Goal: Task Accomplishment & Management: Complete application form

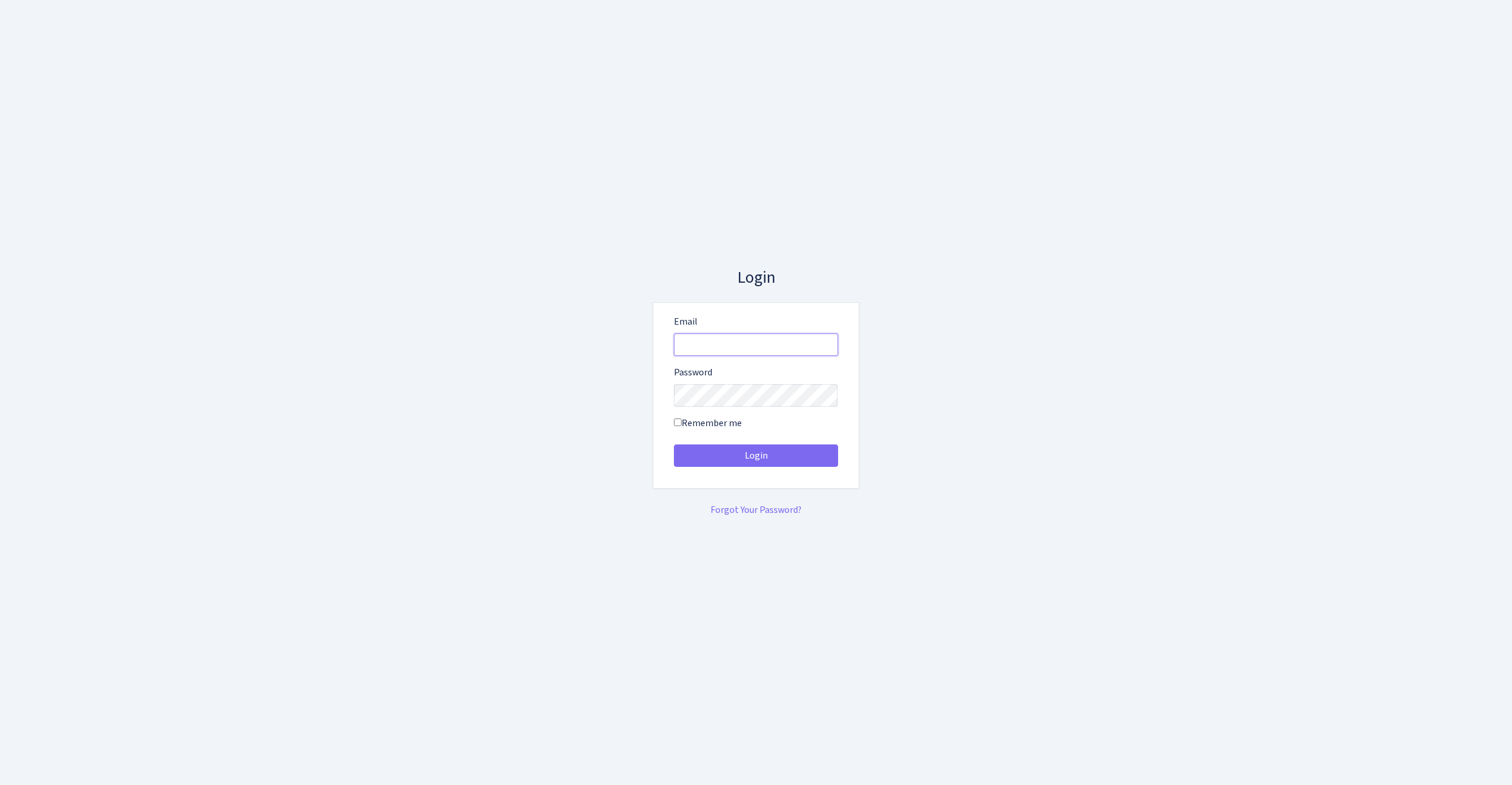
type input "vivio@bank.com"
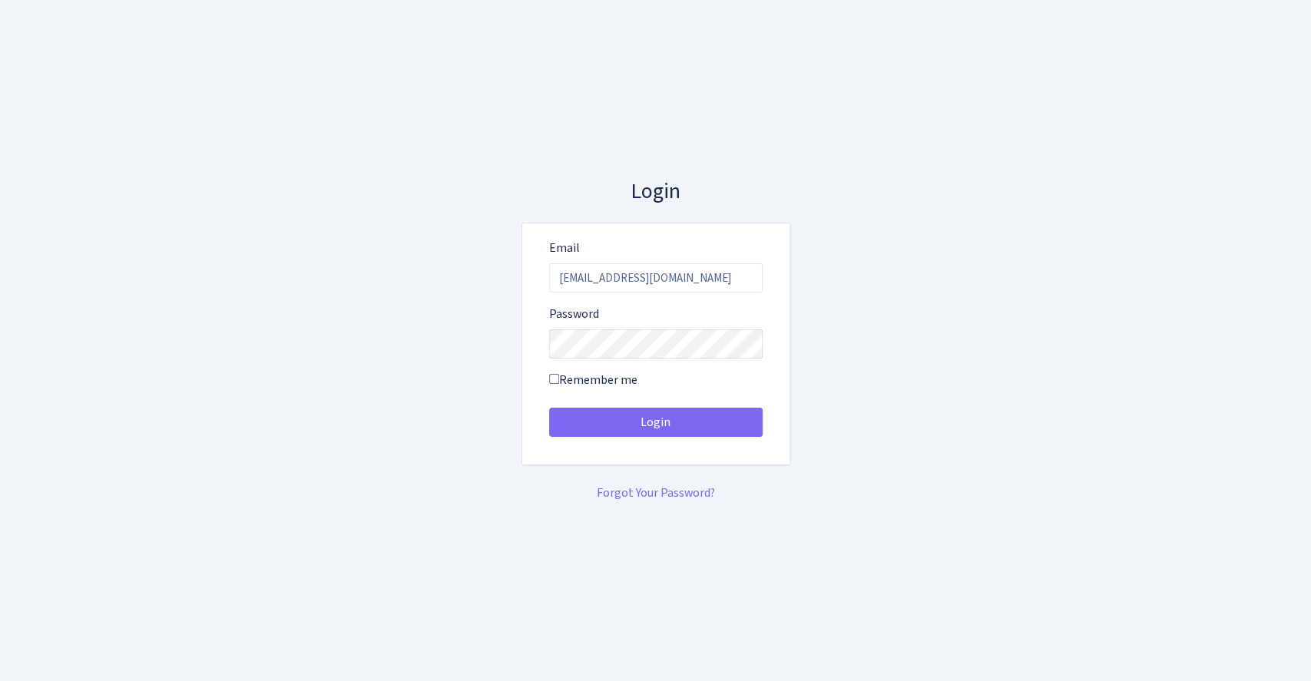
click at [885, 286] on div "Login Email vivio@bank.com Password Remember me" at bounding box center [655, 341] width 875 height 324
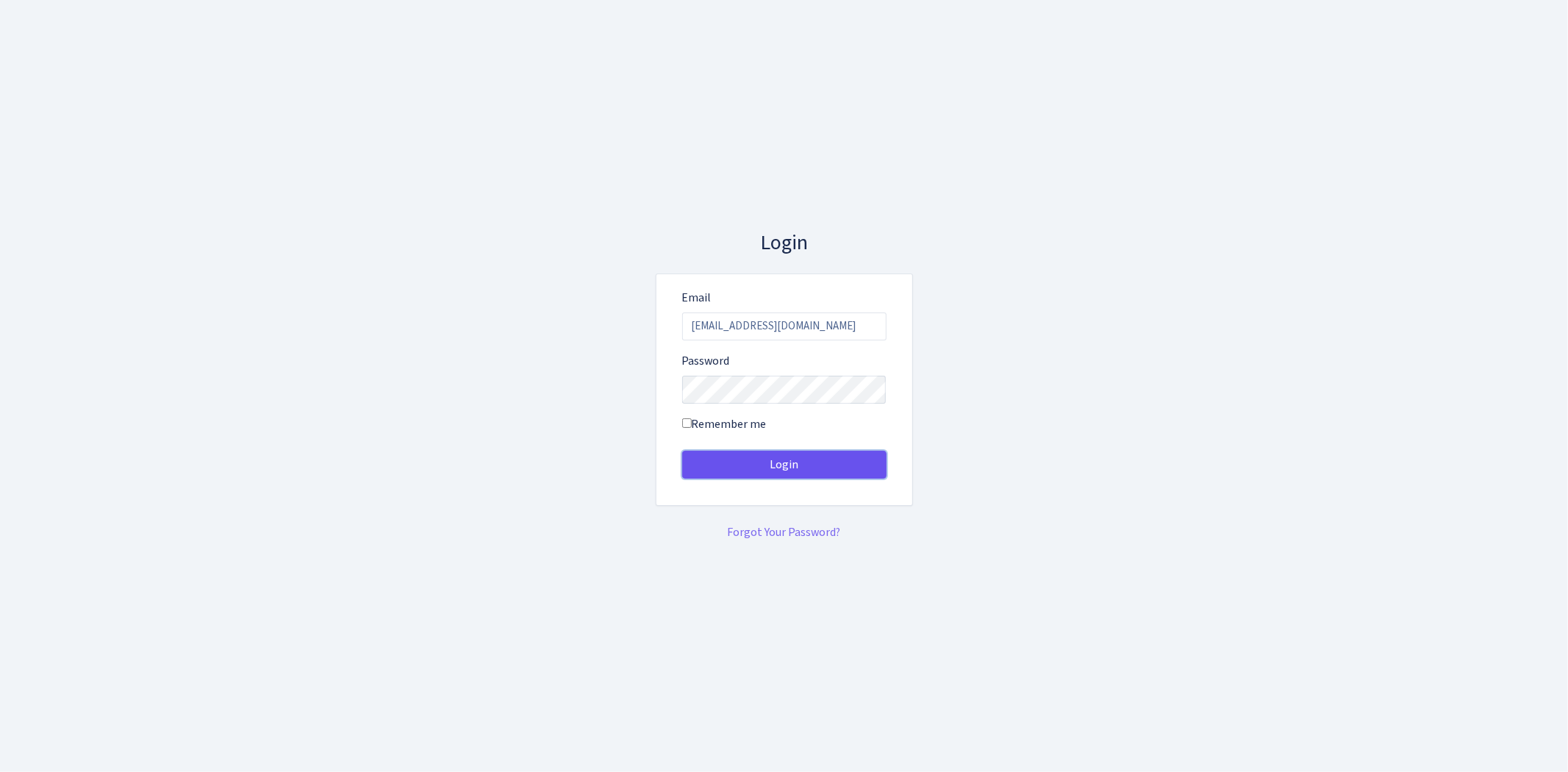
click at [817, 476] on button "Login" at bounding box center [784, 465] width 204 height 28
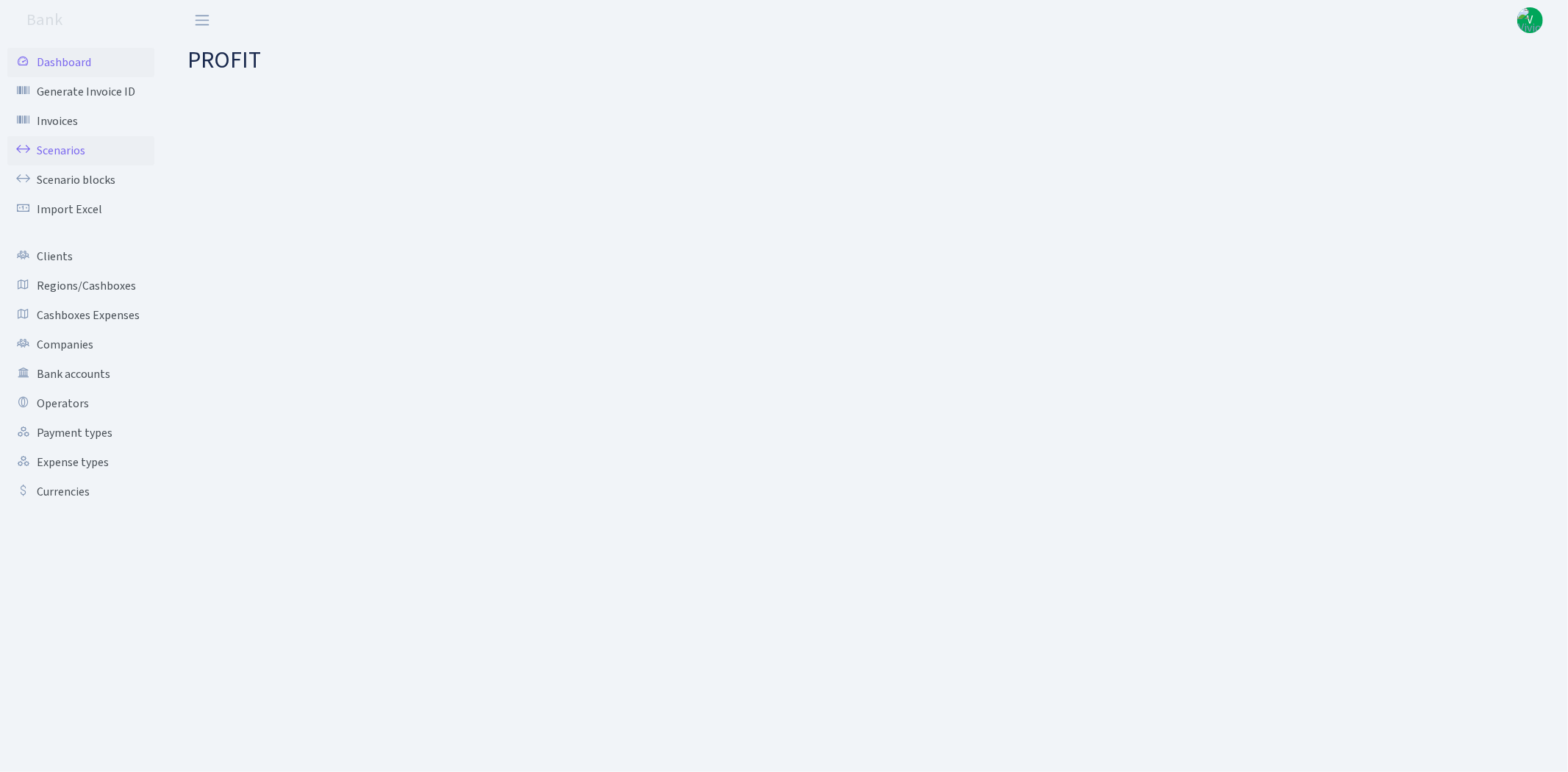
click at [75, 142] on link "Scenarios" at bounding box center [81, 150] width 147 height 30
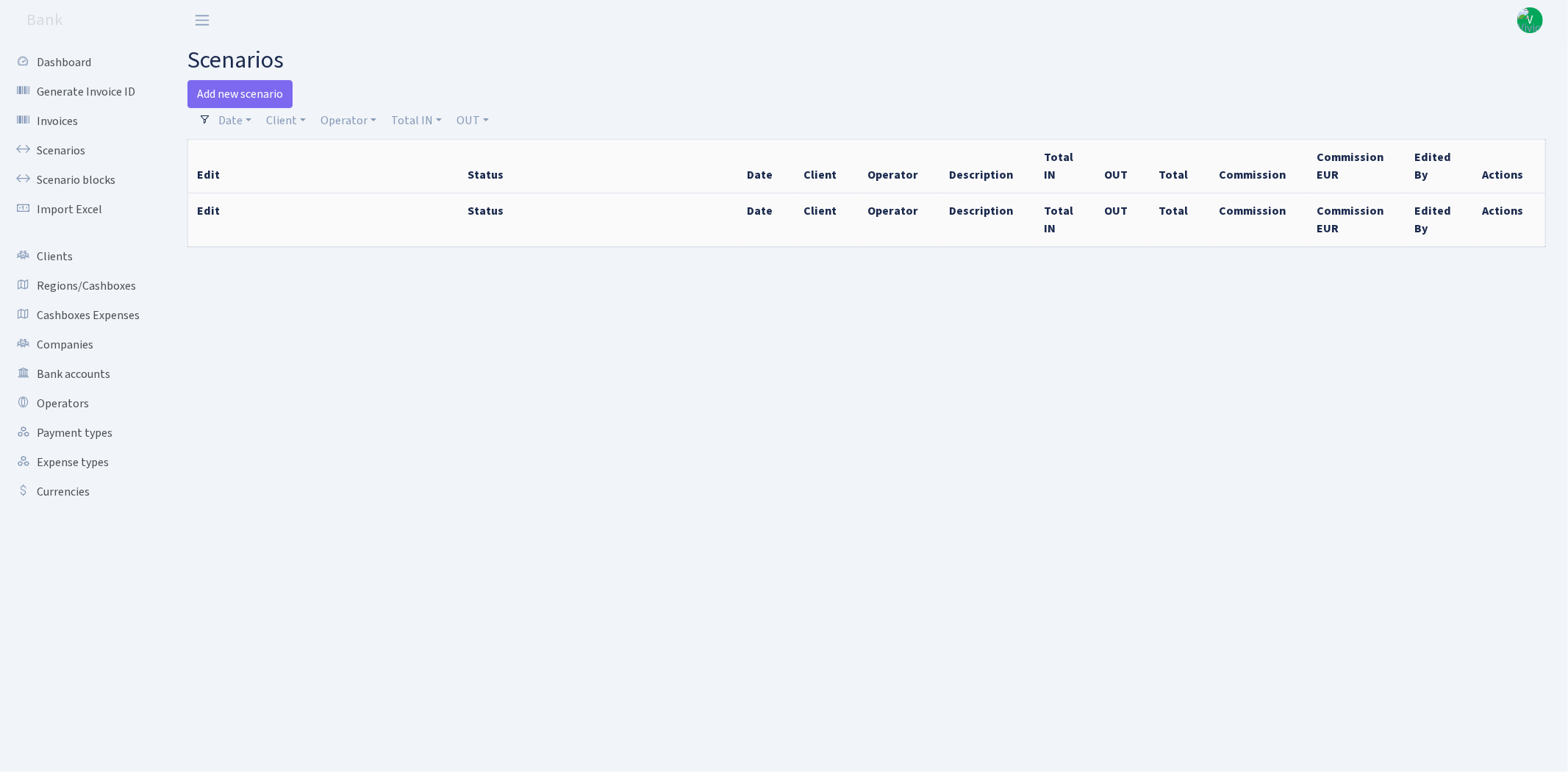
select select "100"
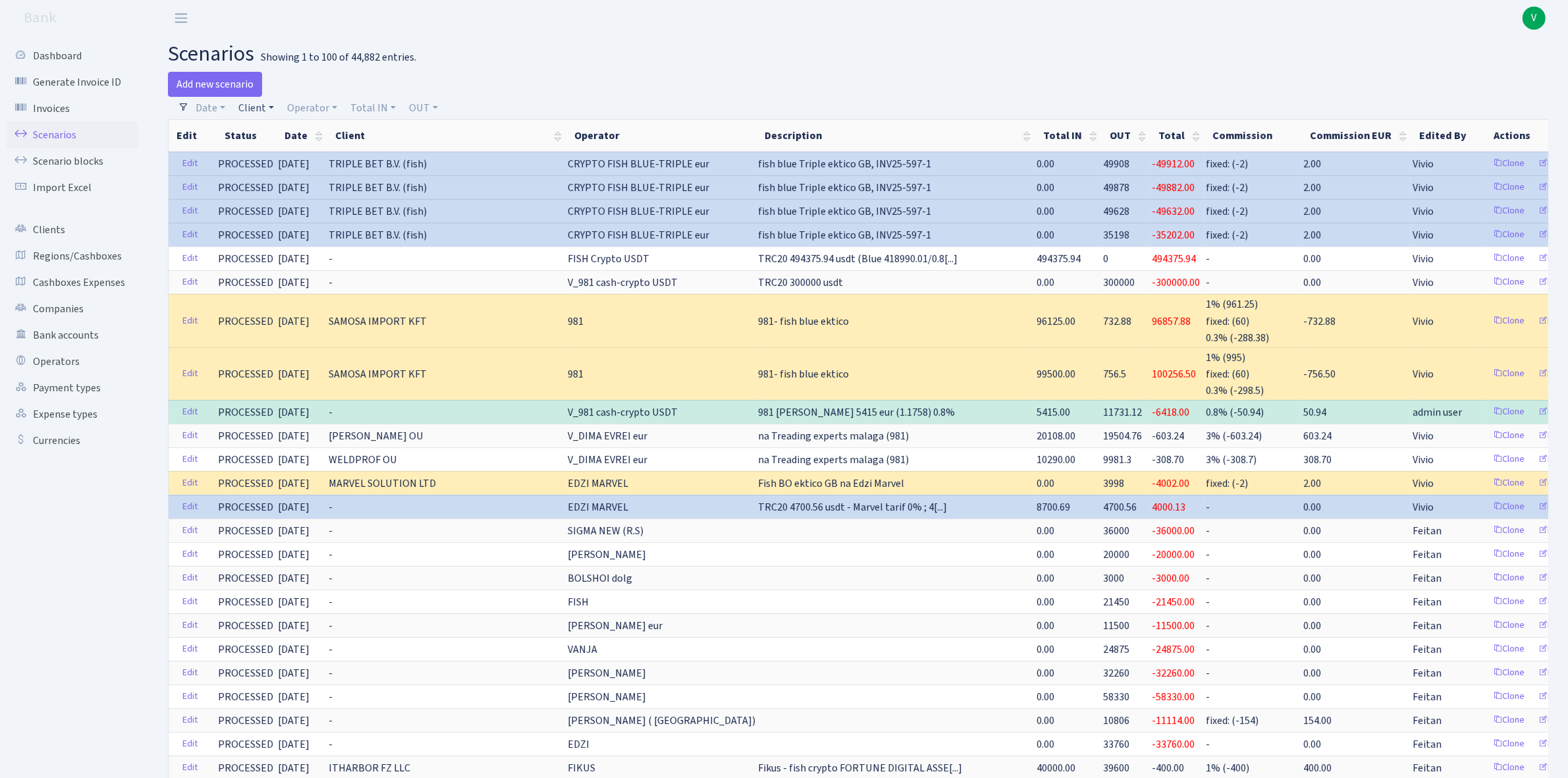
click at [268, 107] on link "Client" at bounding box center [256, 108] width 46 height 22
click at [303, 107] on link "Operator" at bounding box center [312, 108] width 61 height 22
click at [323, 154] on input "search" at bounding box center [335, 155] width 98 height 21
click at [323, 154] on input "c" at bounding box center [335, 155] width 98 height 21
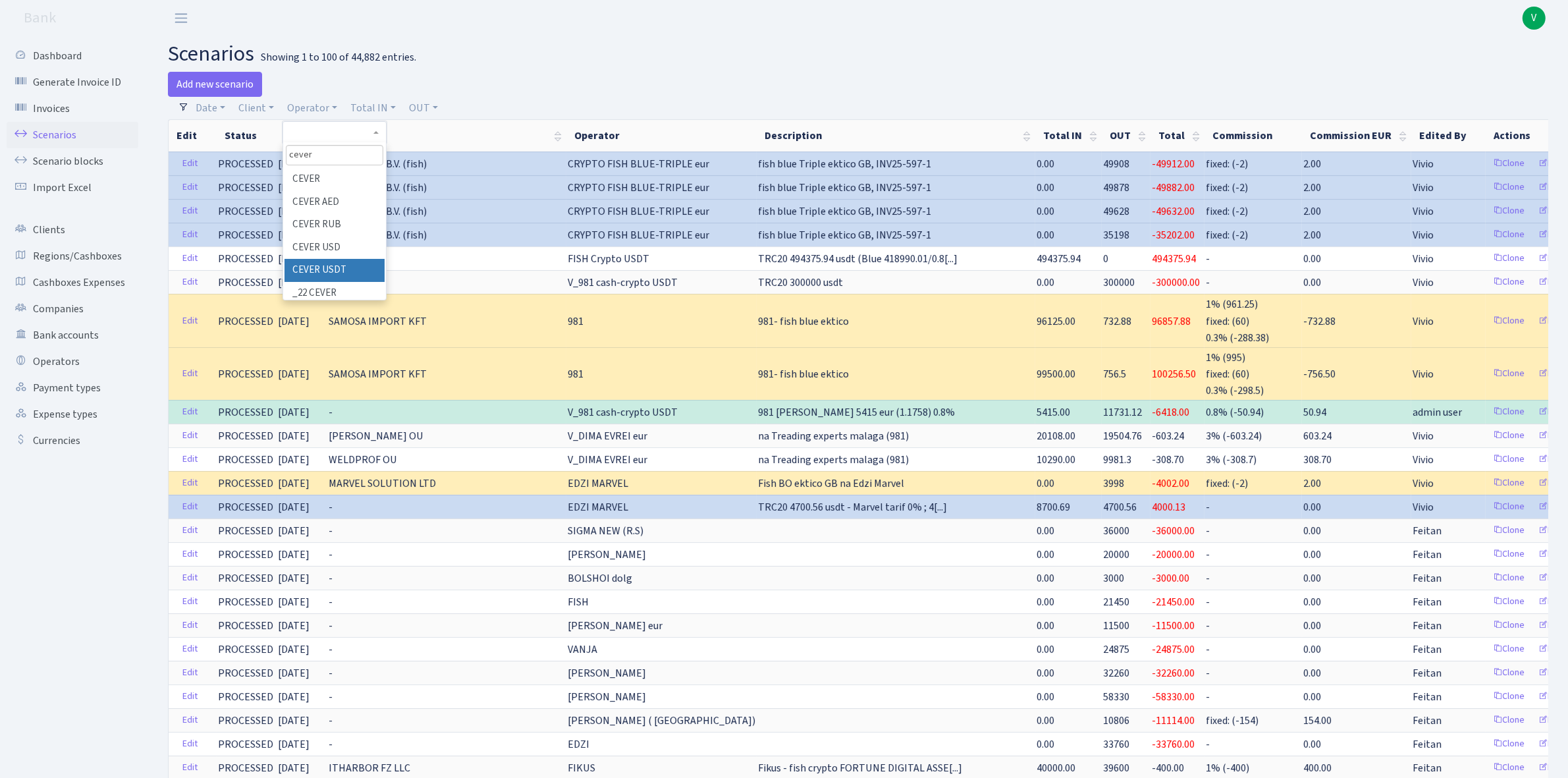
type input "cever"
click at [347, 263] on li "CEVER USDT" at bounding box center [335, 270] width 100 height 23
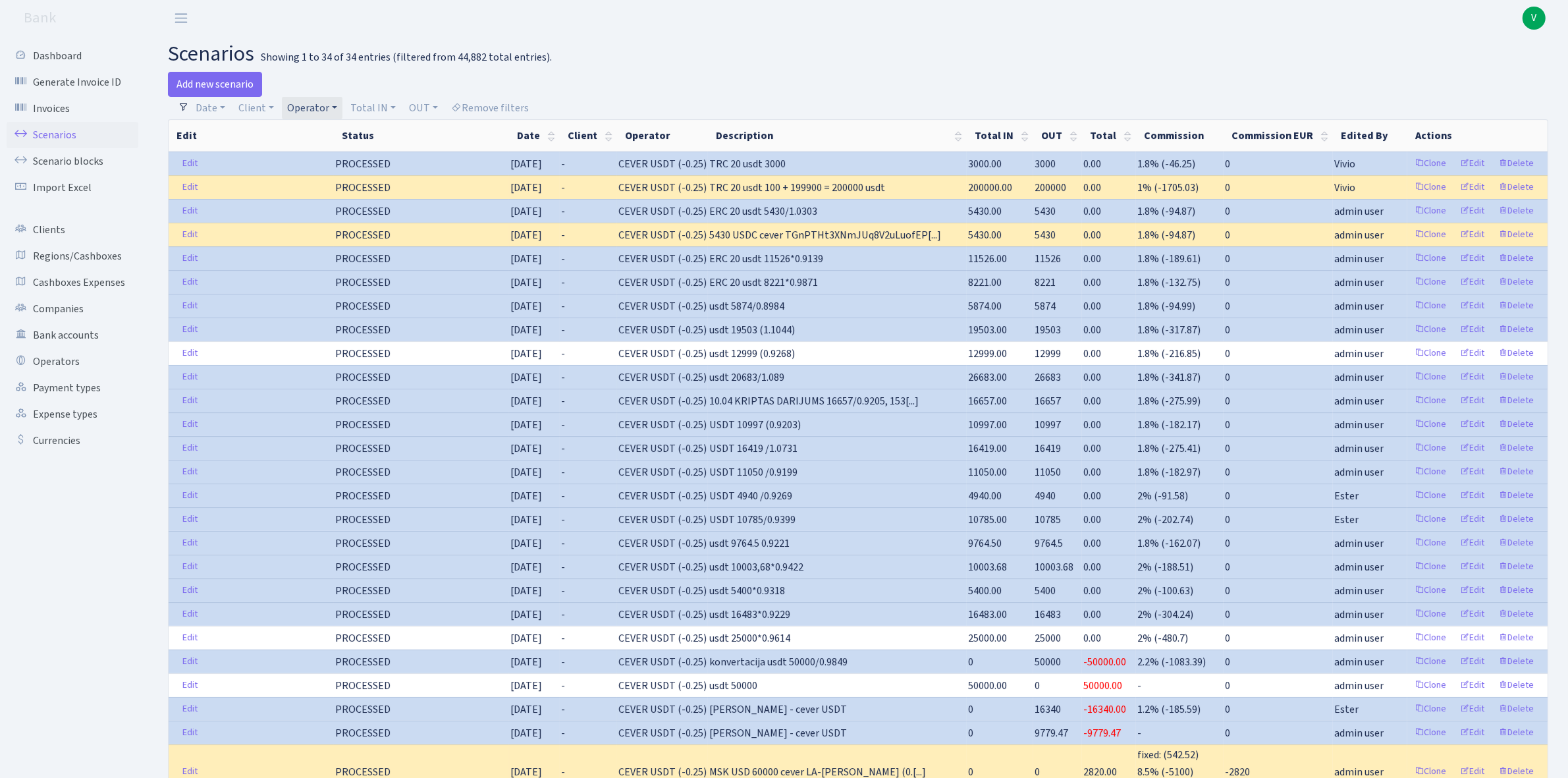
click at [1039, 21] on header "Bank V My Account Logout" at bounding box center [784, 18] width 1568 height 36
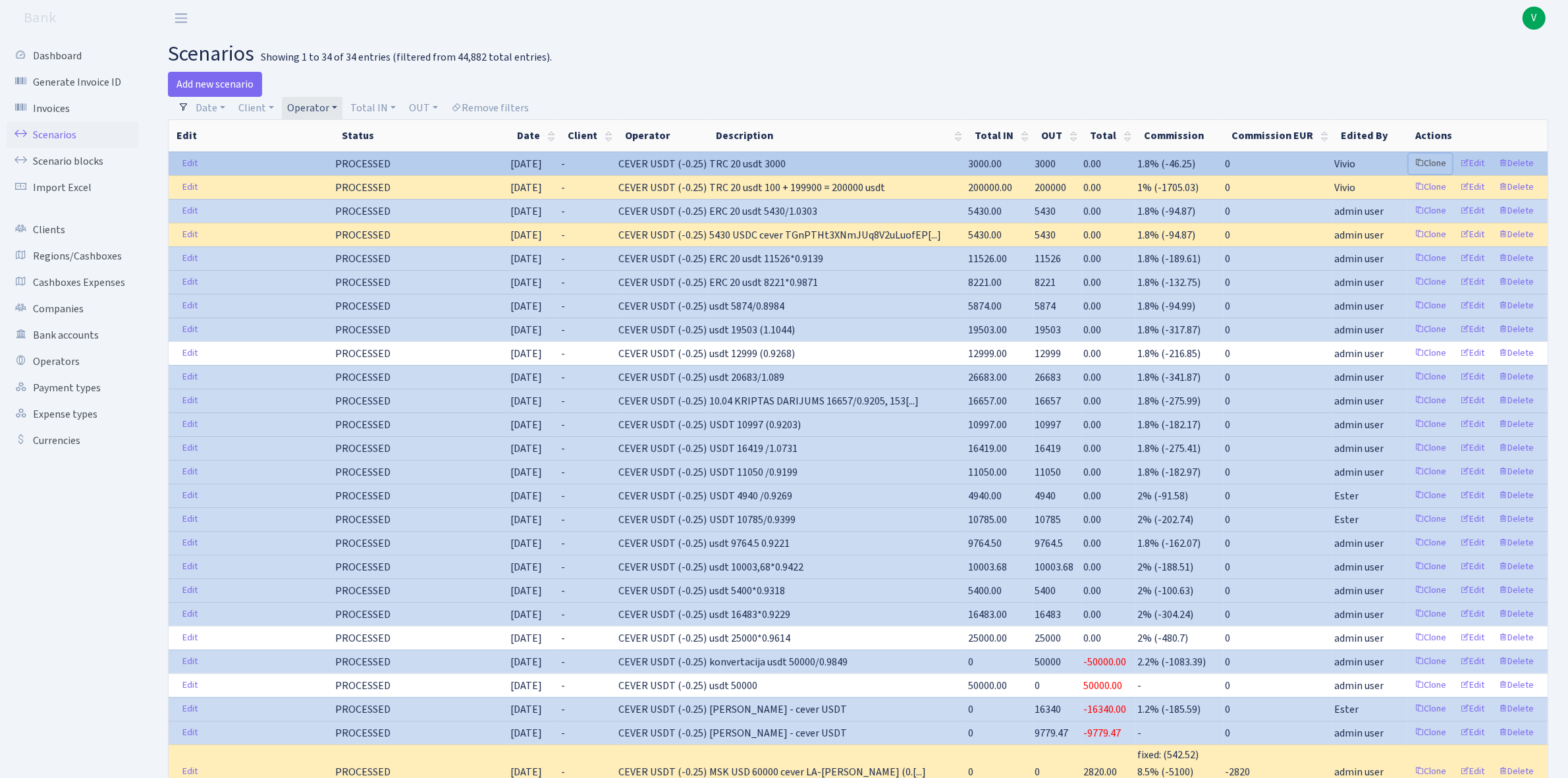
click at [1404, 155] on link "Clone" at bounding box center [1430, 164] width 44 height 21
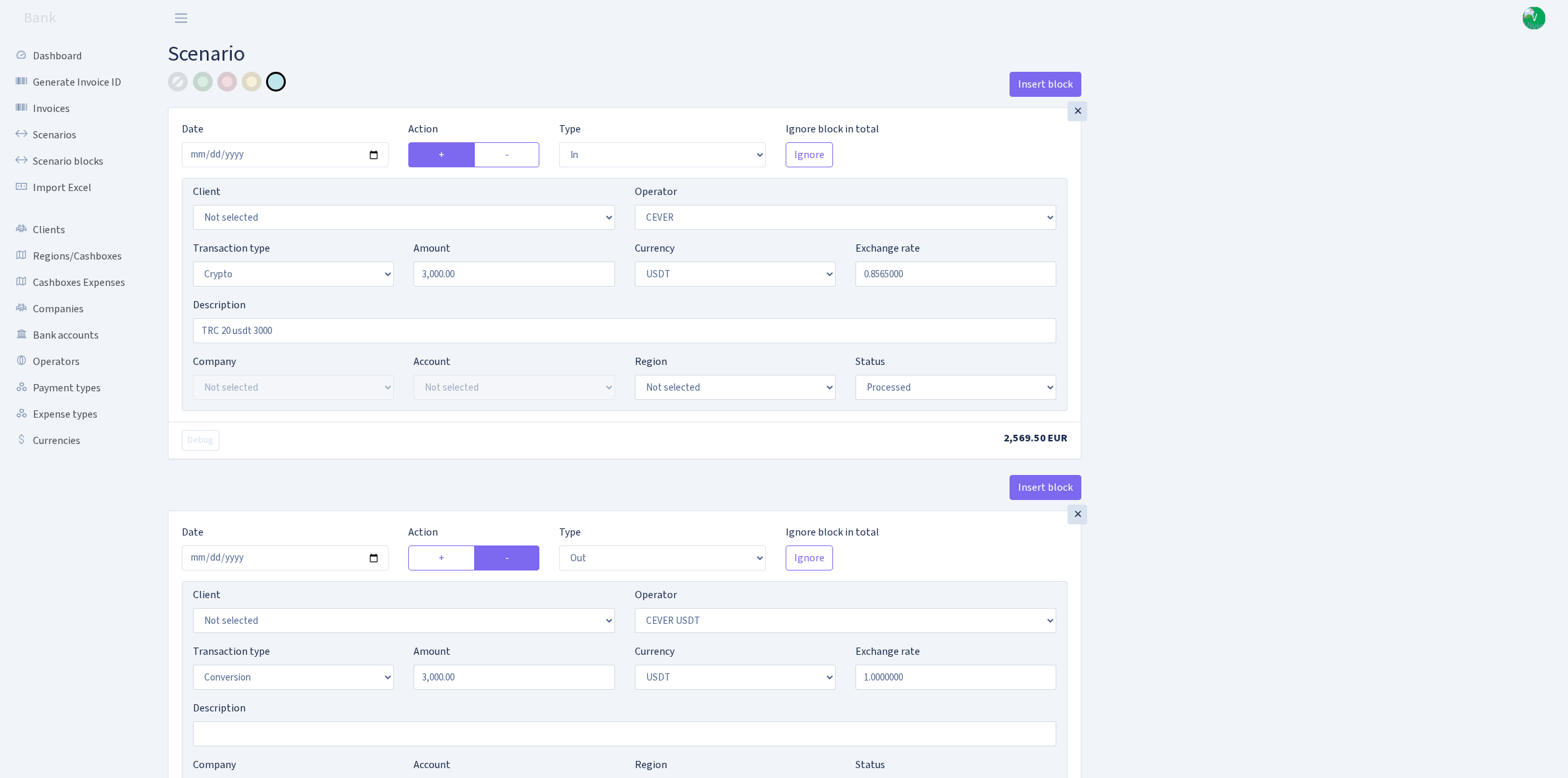
select select "in"
select select "20"
select select "3"
select select "6"
select select "processed"
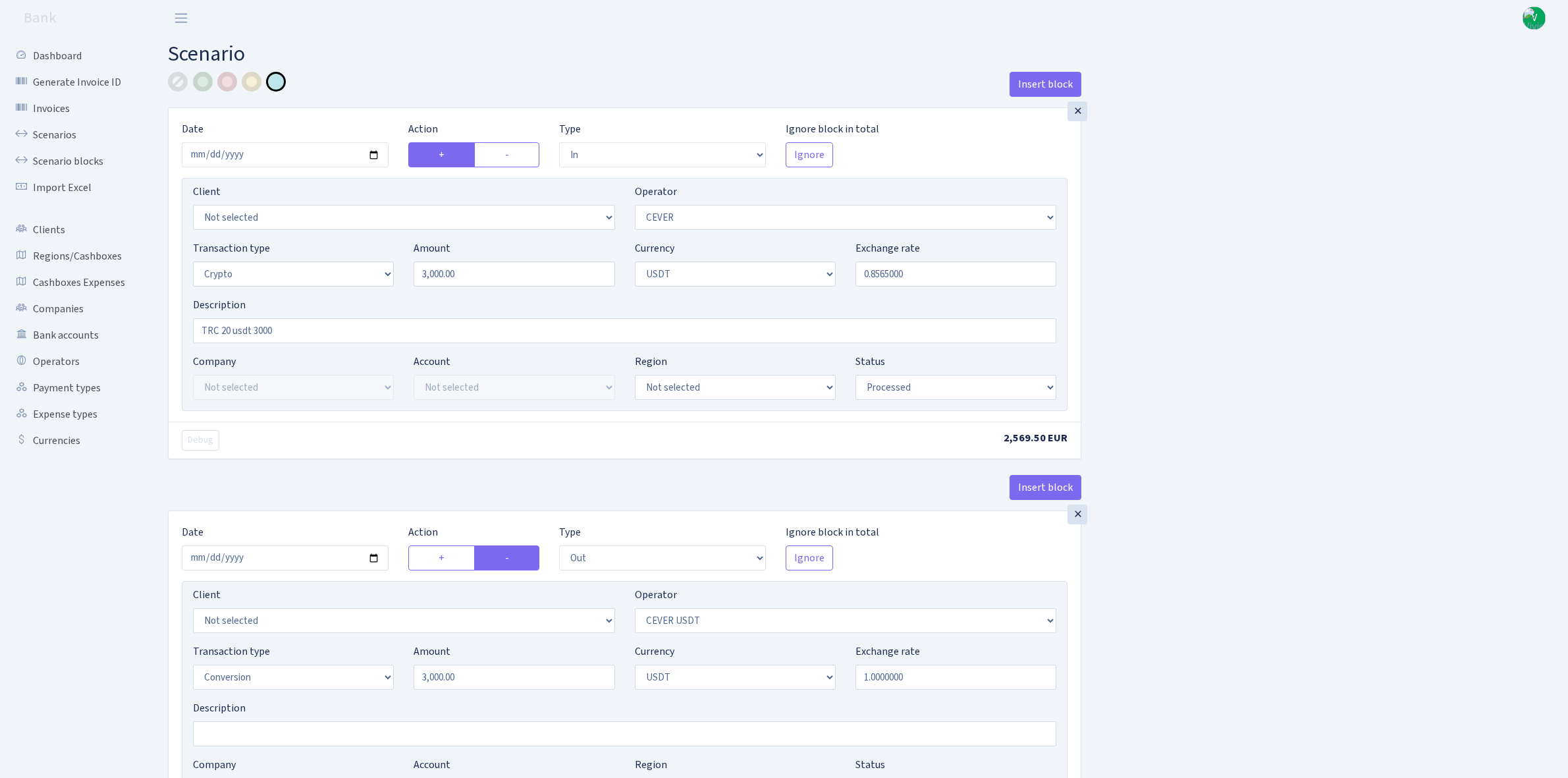
select select "out"
select select "215"
select select "15"
select select "6"
select select "processed"
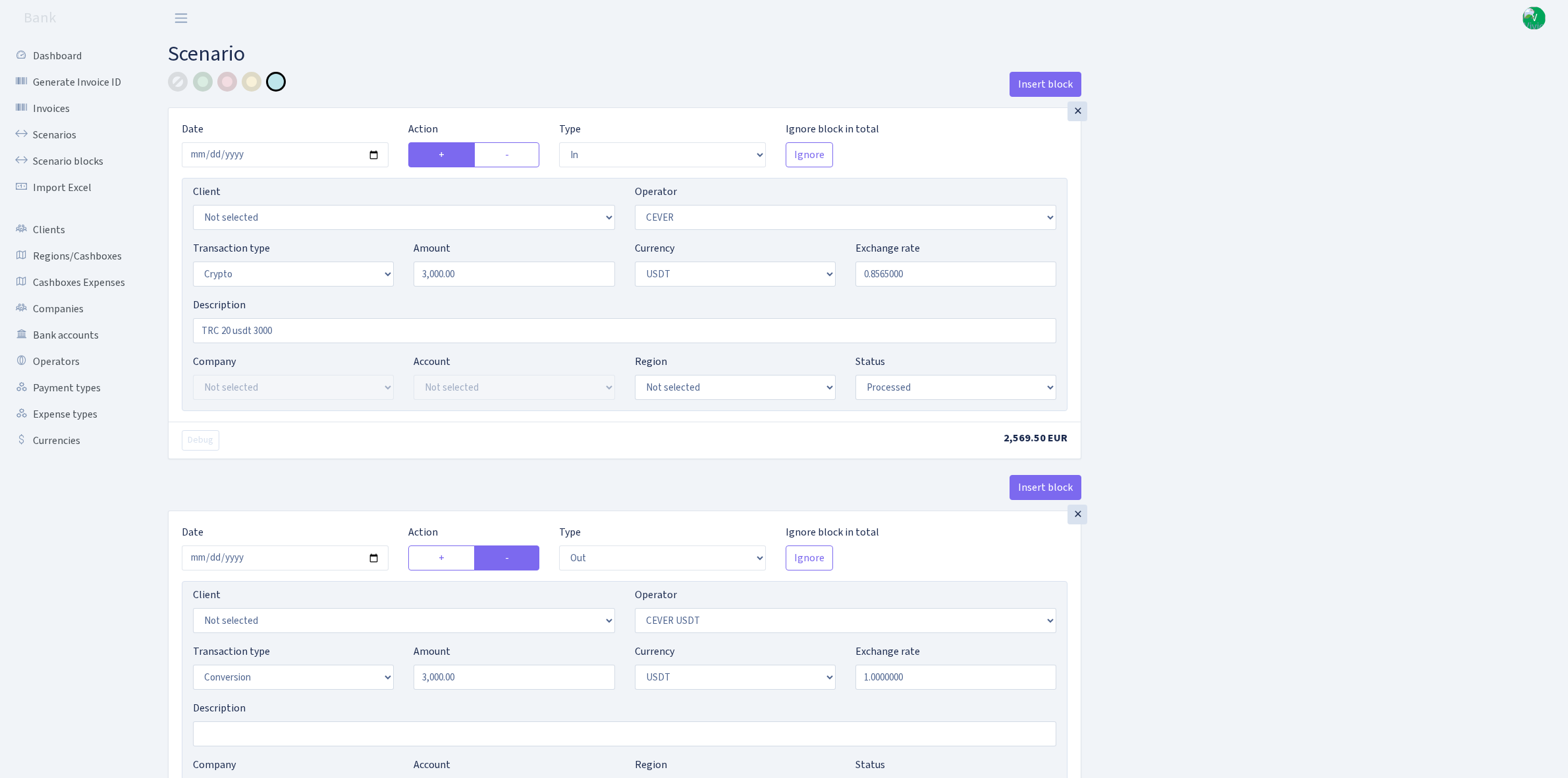
select select "commission"
select select "20"
select select "processed"
select select "in"
select select "215"
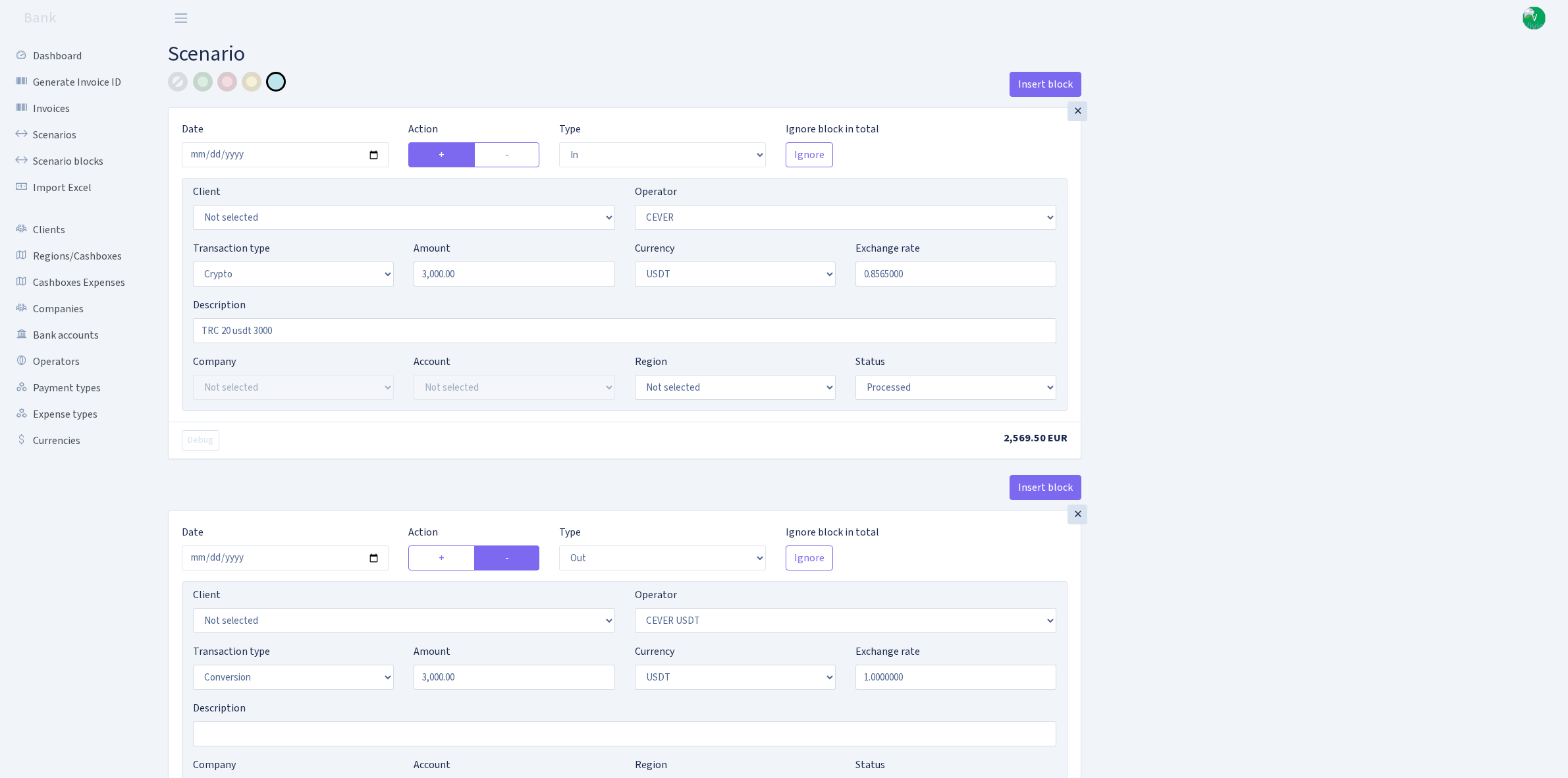
select select "2"
select select "6"
select select "20"
select select "61"
select select "processed"
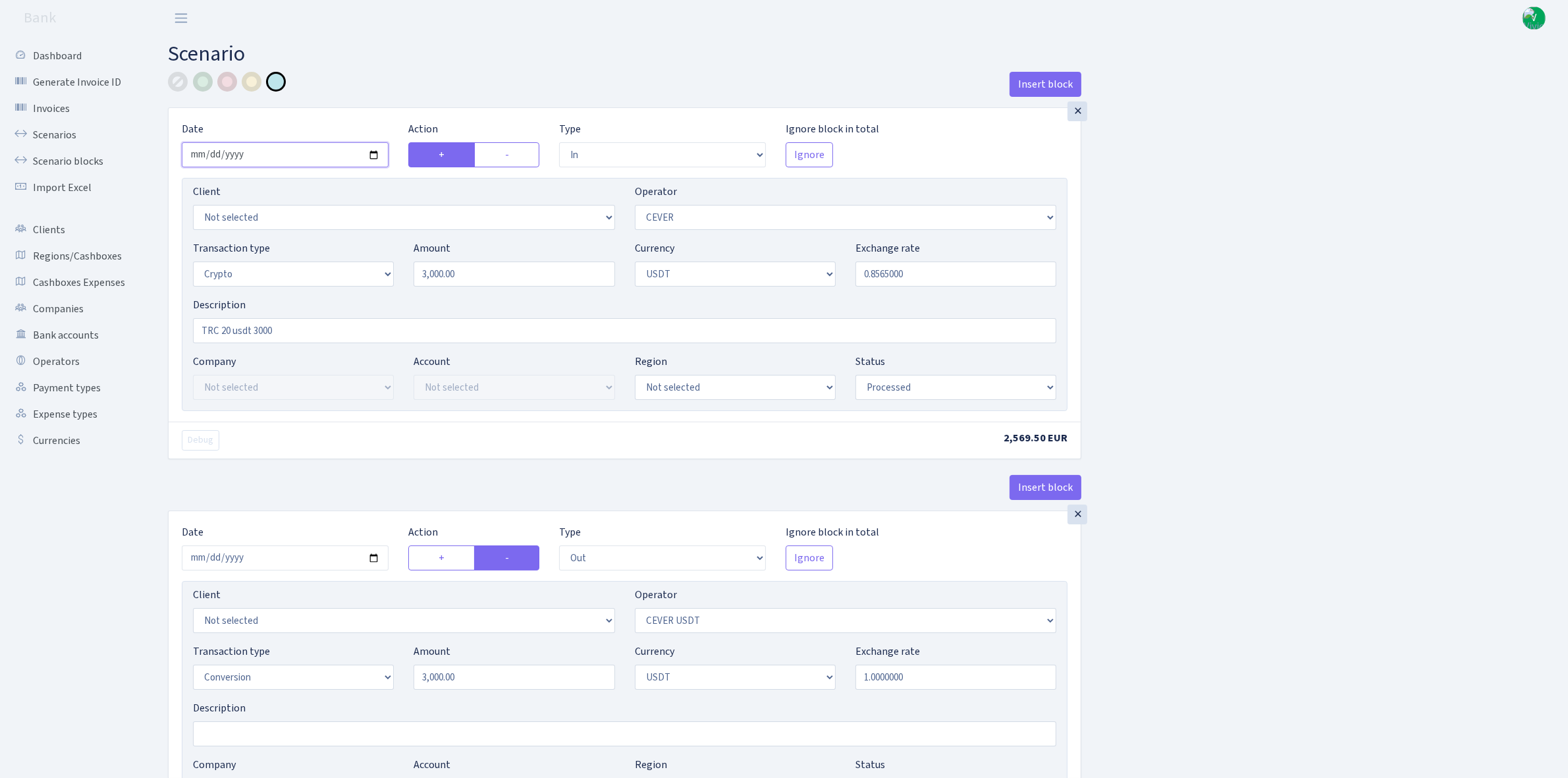
click at [372, 157] on input "2025-09-25" at bounding box center [285, 154] width 207 height 25
type input "2025-10-02"
drag, startPoint x: 475, startPoint y: 268, endPoint x: 337, endPoint y: 247, distance: 139.6
click at [337, 247] on div "Transaction type Not selected 981 ELF FISH crypto GIRT IVO dekl MM-BALTIC eur U…" at bounding box center [624, 268] width 884 height 57
click at [944, 274] on input "0.8565000" at bounding box center [956, 274] width 201 height 25
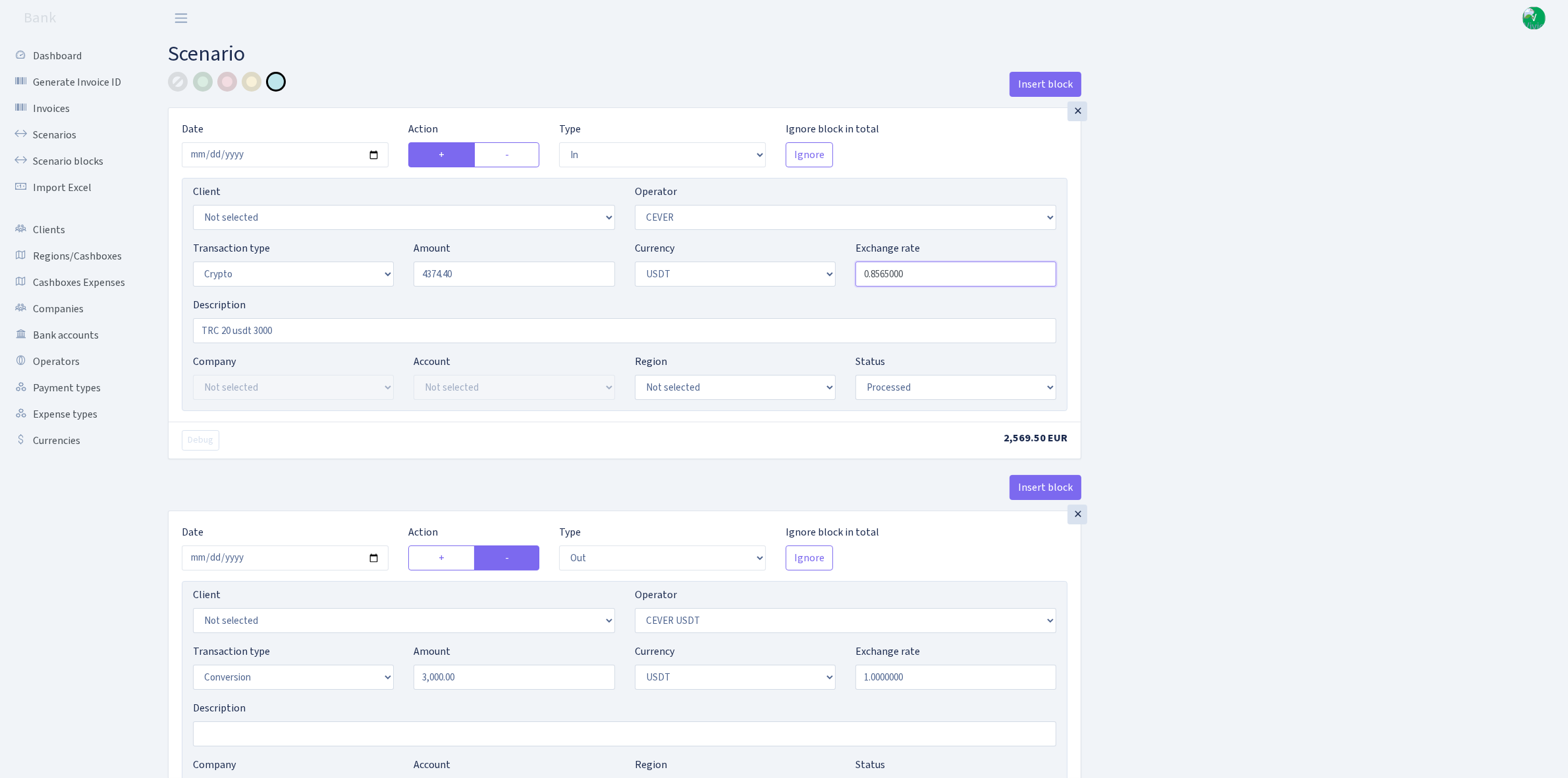
type input "4,374.40"
drag, startPoint x: 884, startPoint y: 268, endPoint x: 935, endPoint y: 272, distance: 51.2
click at [935, 272] on input "0.8565000" at bounding box center [956, 274] width 201 height 25
type input "0.8543000"
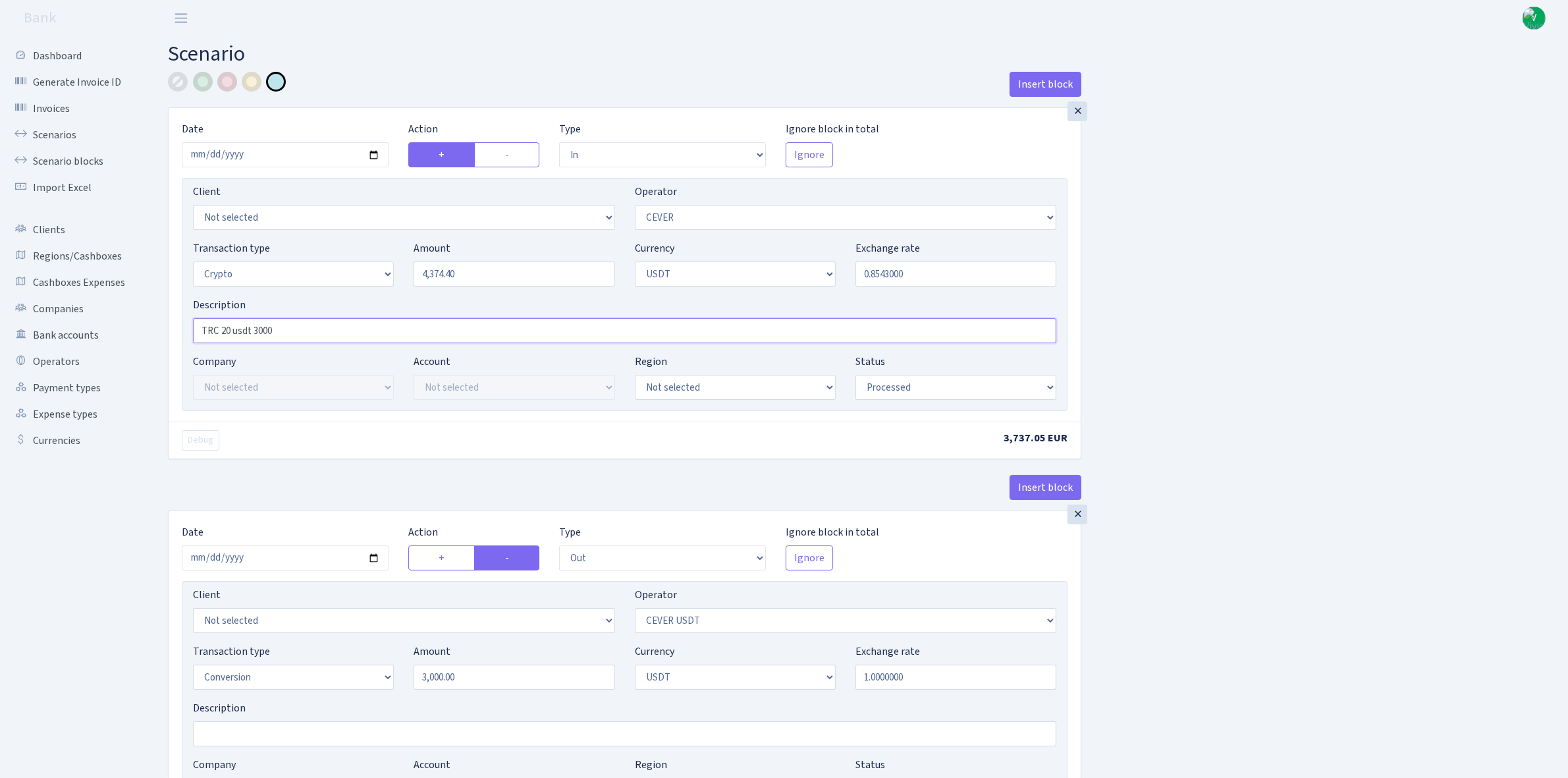
drag, startPoint x: 251, startPoint y: 328, endPoint x: 318, endPoint y: 329, distance: 67.0
click at [318, 329] on input "TRC 20 usdt 3000" at bounding box center [624, 330] width 864 height 25
type input "TRC 20 usdt 4374.40, [PERSON_NAME] 1.8%"
click at [374, 558] on input "2025-09-25" at bounding box center [285, 558] width 207 height 25
type input "2025-10-02"
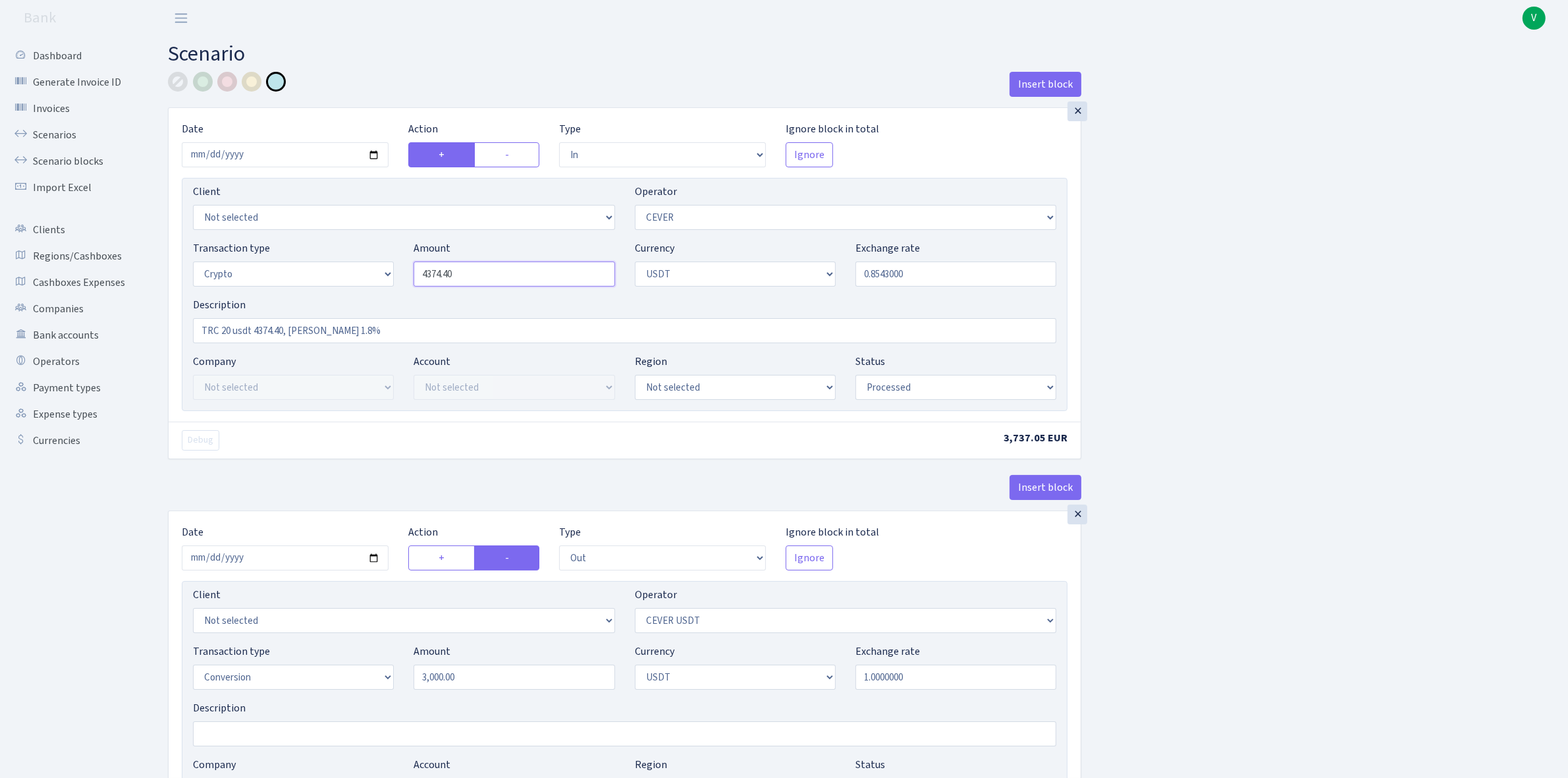
drag, startPoint x: 488, startPoint y: 271, endPoint x: 347, endPoint y: 268, distance: 141.0
click at [347, 268] on div "Transaction type Not selected 981 ELF FISH crypto GIRT IVO dekl MM-BALTIC eur U…" at bounding box center [624, 268] width 884 height 57
click at [487, 687] on input "3,000.00" at bounding box center [514, 677] width 201 height 25
type input "4,374.40"
drag, startPoint x: 413, startPoint y: 667, endPoint x: 344, endPoint y: 656, distance: 69.9
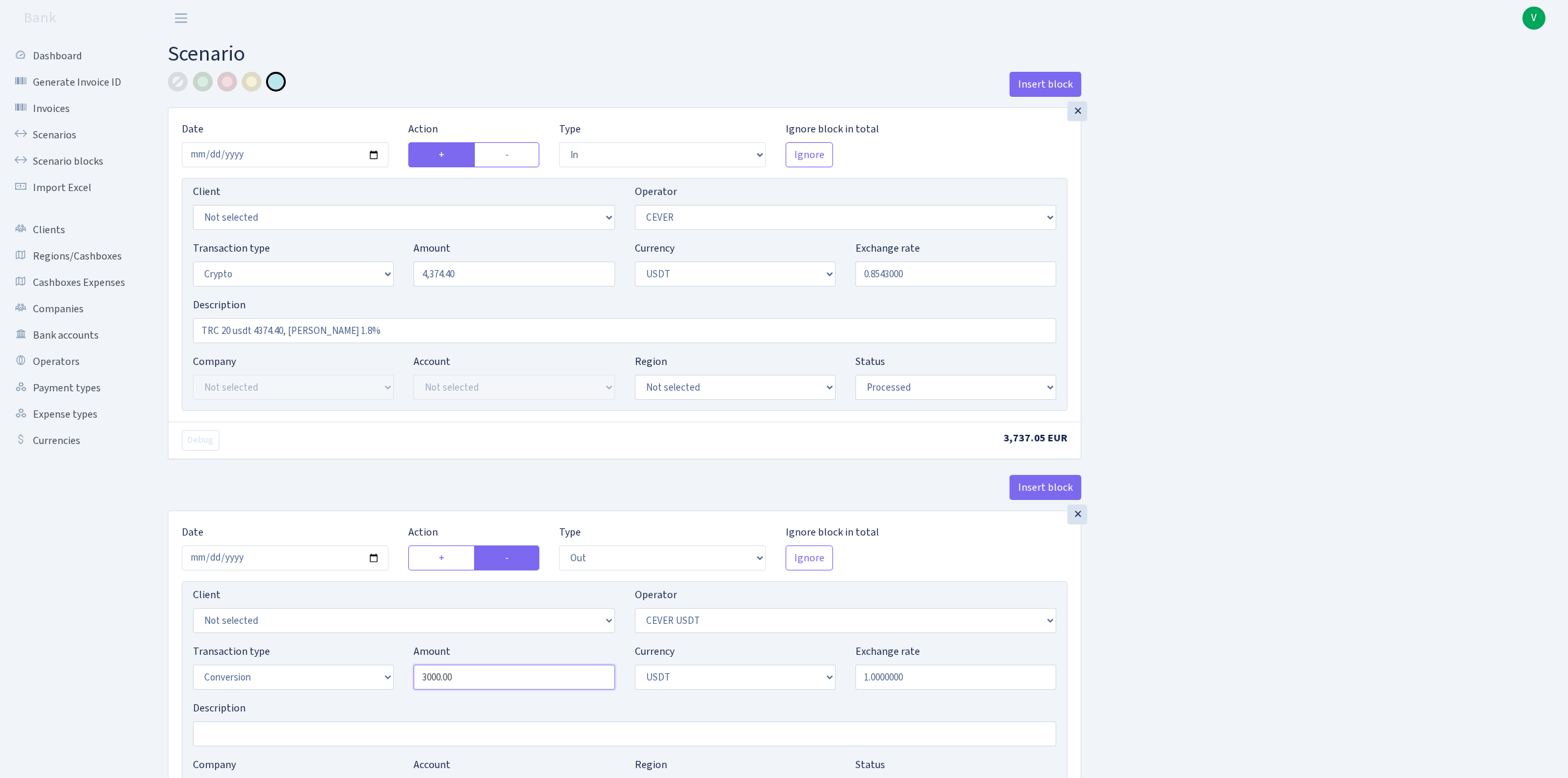
click at [344, 656] on div "Transaction type Not selected 981 ELF FISH crypto GIRT IVO dekl MM-BALTIC eur U…" at bounding box center [624, 672] width 884 height 57
paste input "4374.4"
type input "4,374.40"
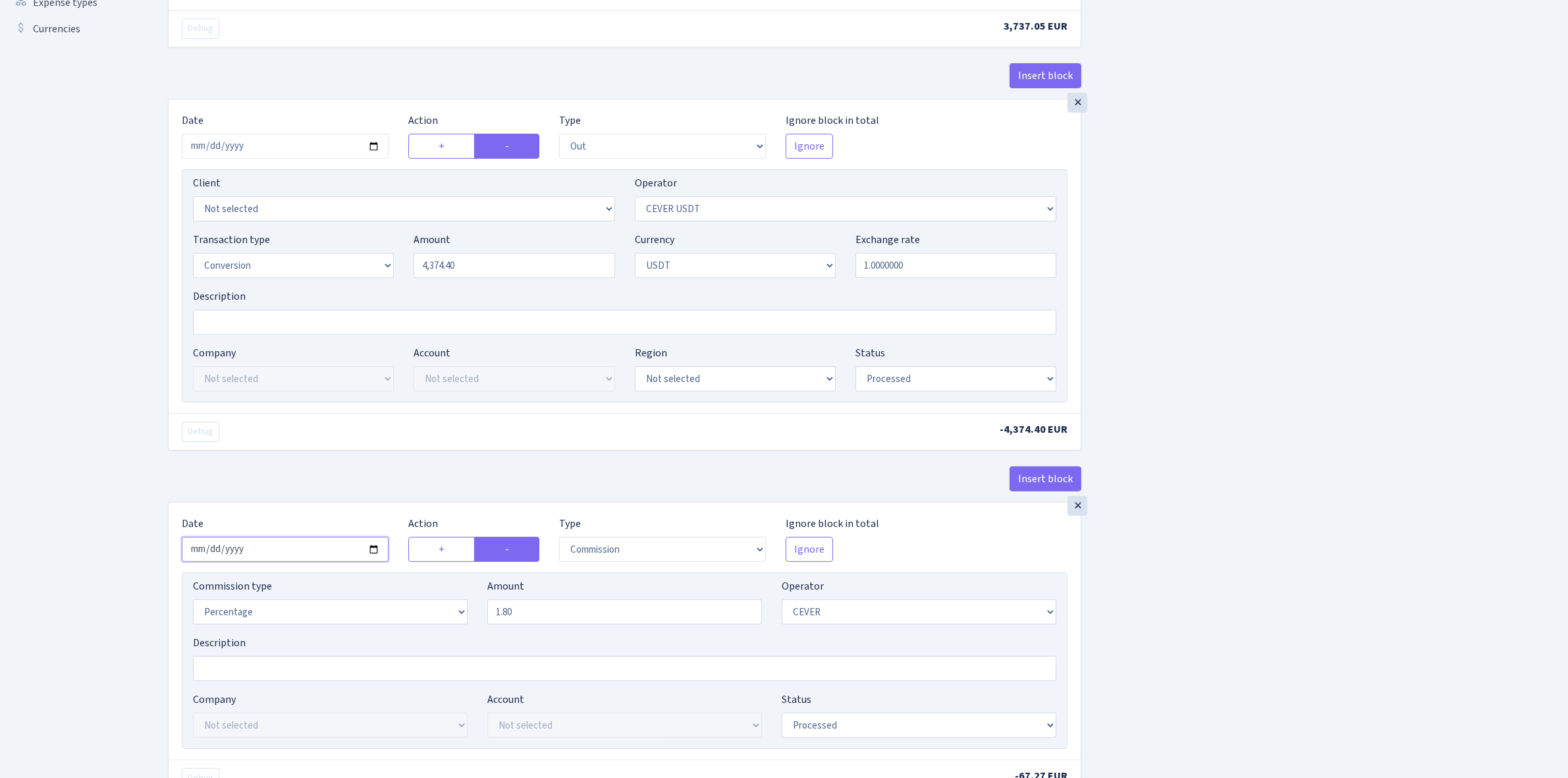
click at [374, 555] on input "2025-09-25" at bounding box center [285, 549] width 207 height 25
type input "2025-10-02"
click at [1197, 544] on div "Insert block × Date 2025-10-02 Action + - Type --- In Out Commission Field requ…" at bounding box center [858, 485] width 1400 height 1650
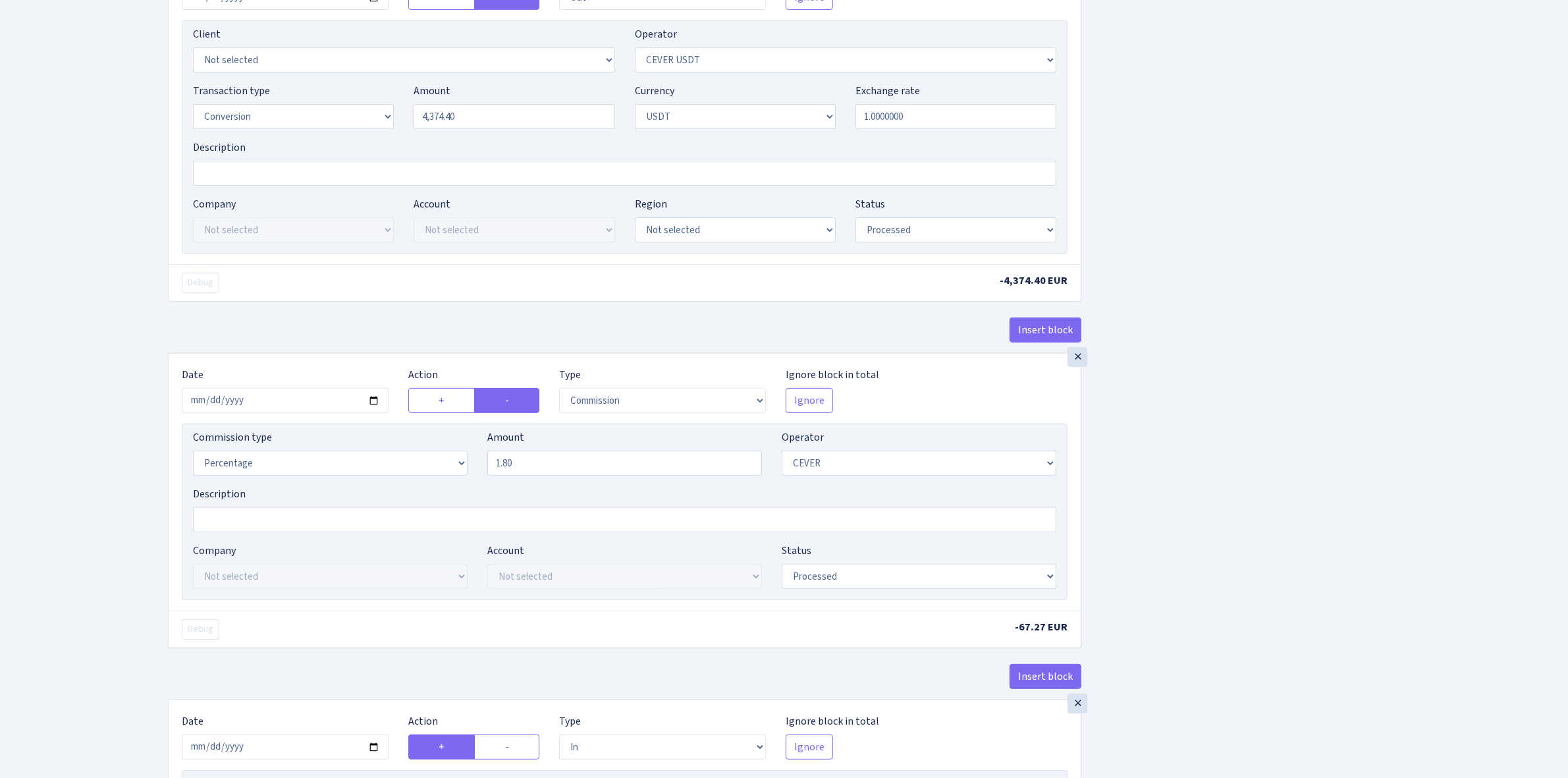
scroll to position [906, 0]
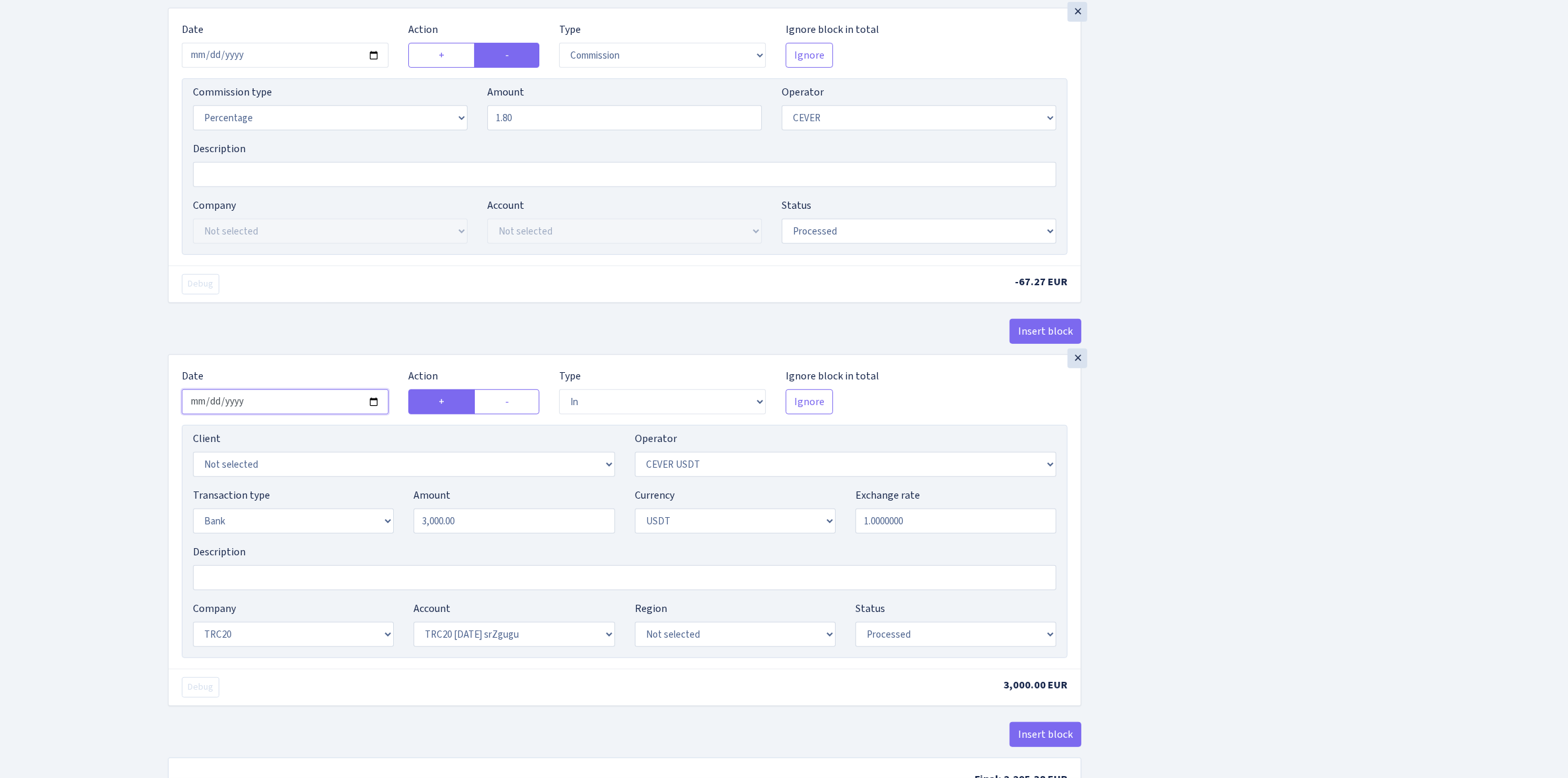
click at [371, 403] on input "2025-09-25" at bounding box center [285, 401] width 207 height 25
type input "2025-10-02"
drag, startPoint x: 484, startPoint y: 526, endPoint x: 347, endPoint y: 521, distance: 137.1
click at [347, 521] on div "Transaction type Not selected 981 ELF FISH crypto GIRT IVO dekl MM-BALTIC eur U…" at bounding box center [624, 516] width 884 height 57
paste input "4374.4"
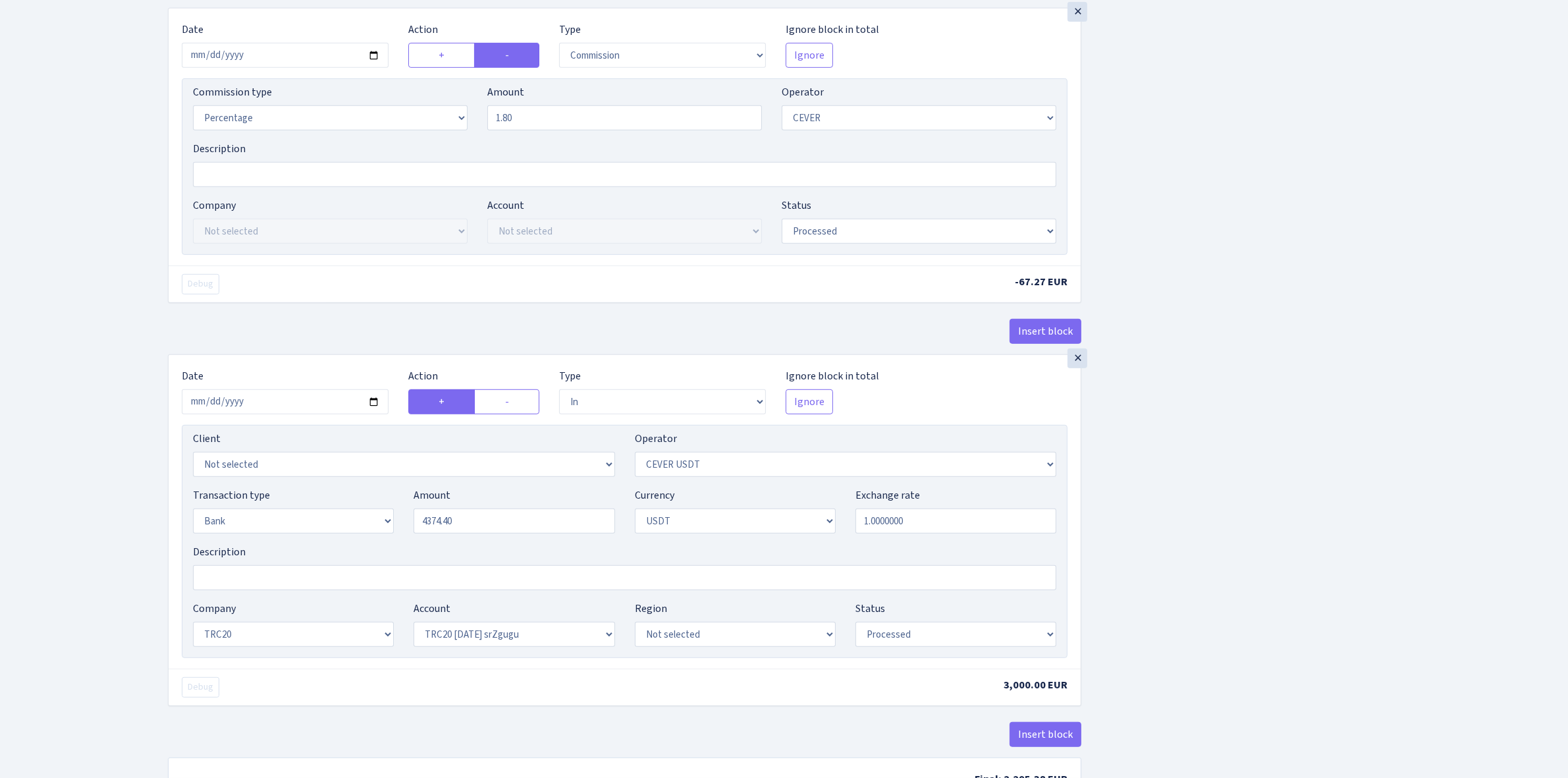
type input "4,374.40"
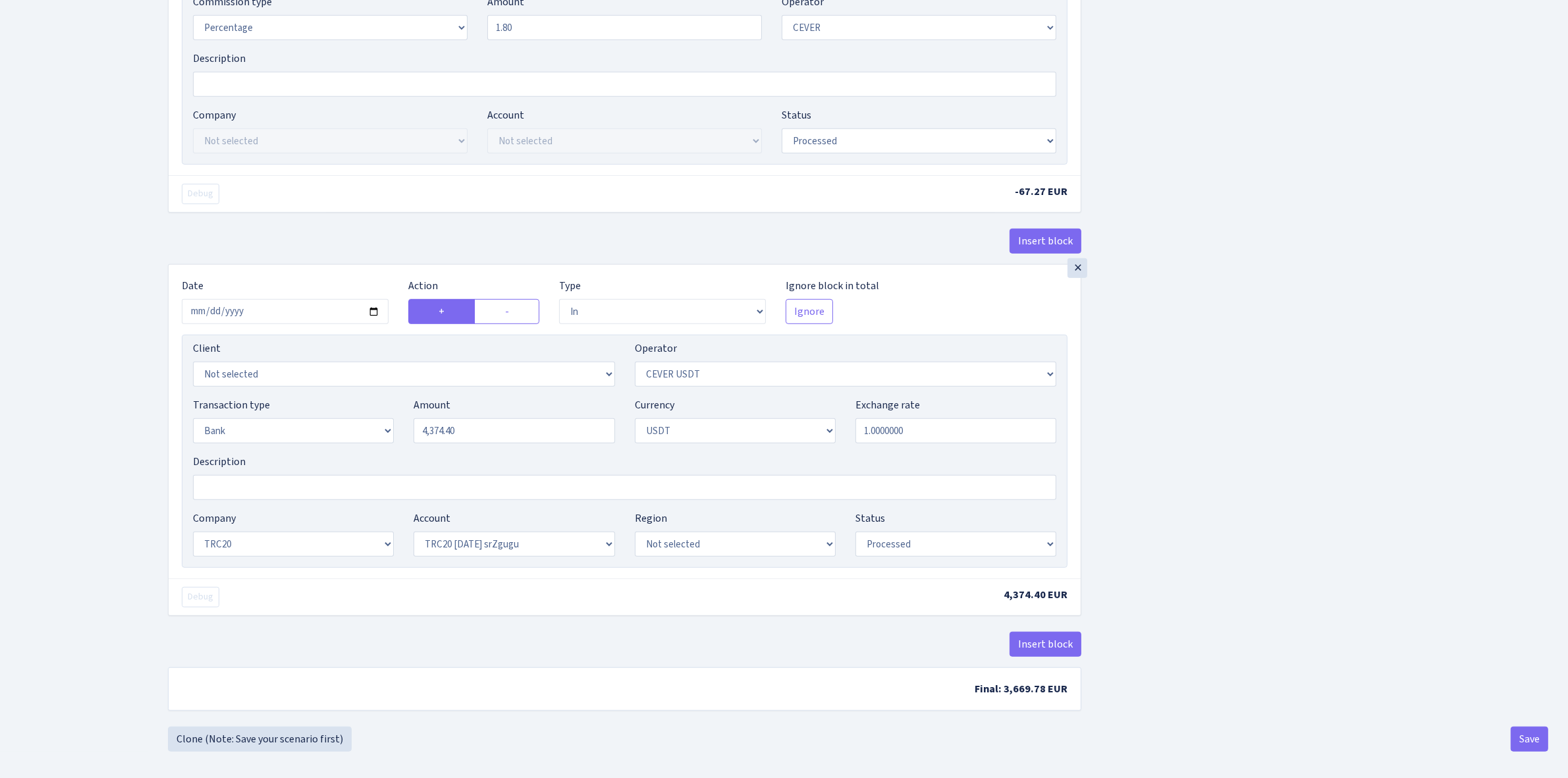
scroll to position [1010, 0]
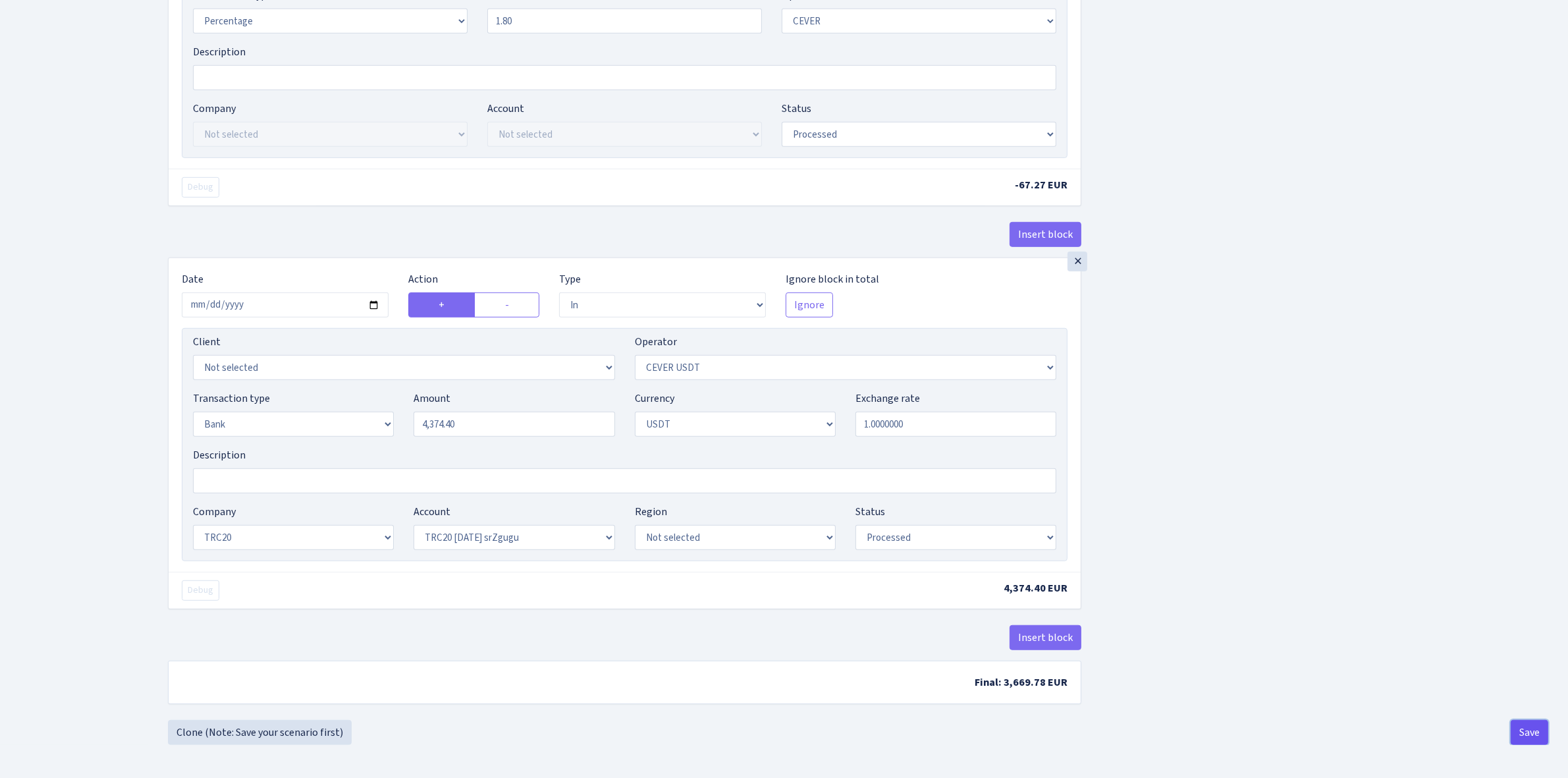
click at [1523, 731] on button "Save" at bounding box center [1529, 732] width 38 height 25
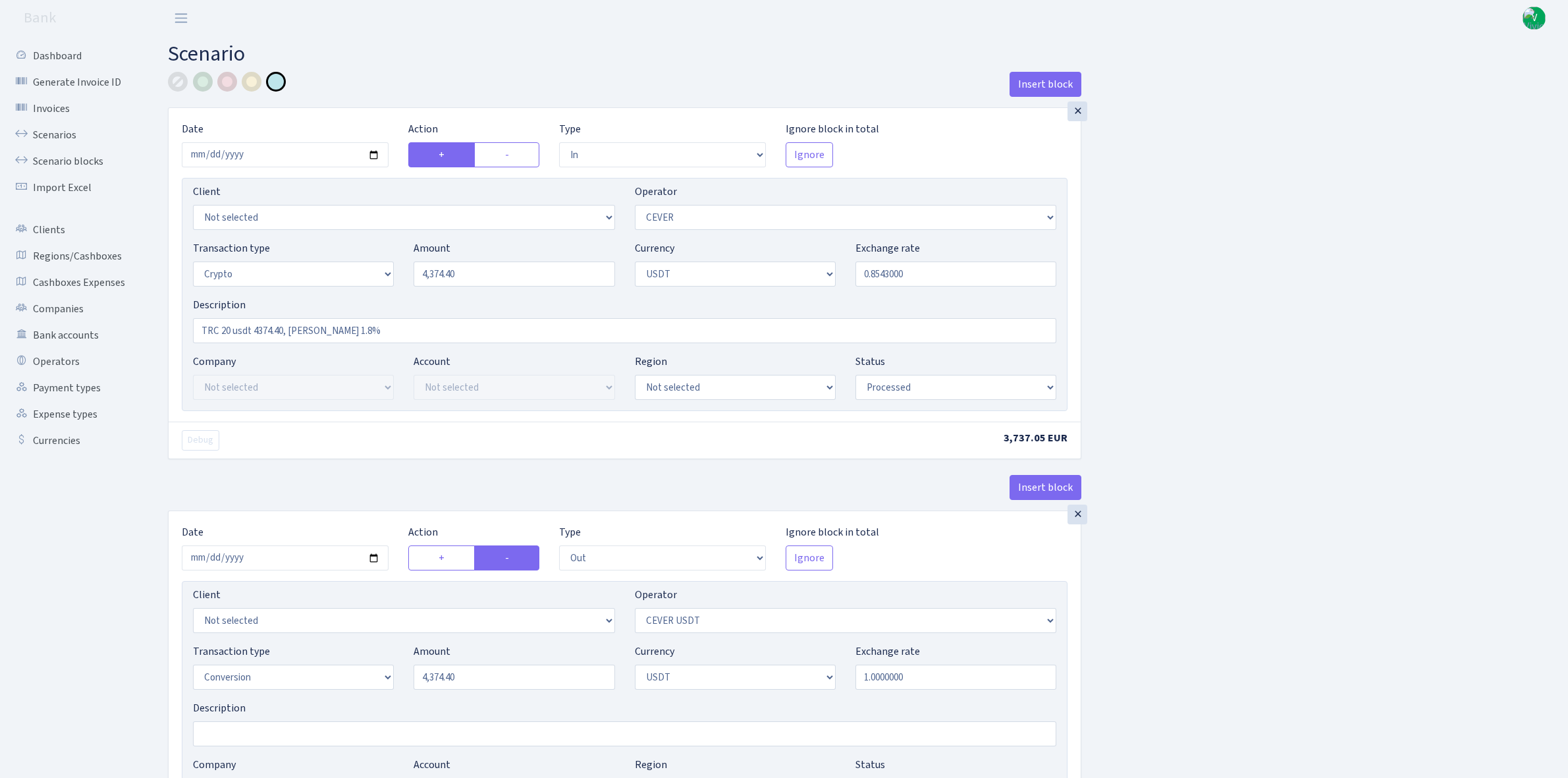
select select "in"
select select "20"
select select "3"
select select "6"
select select "processed"
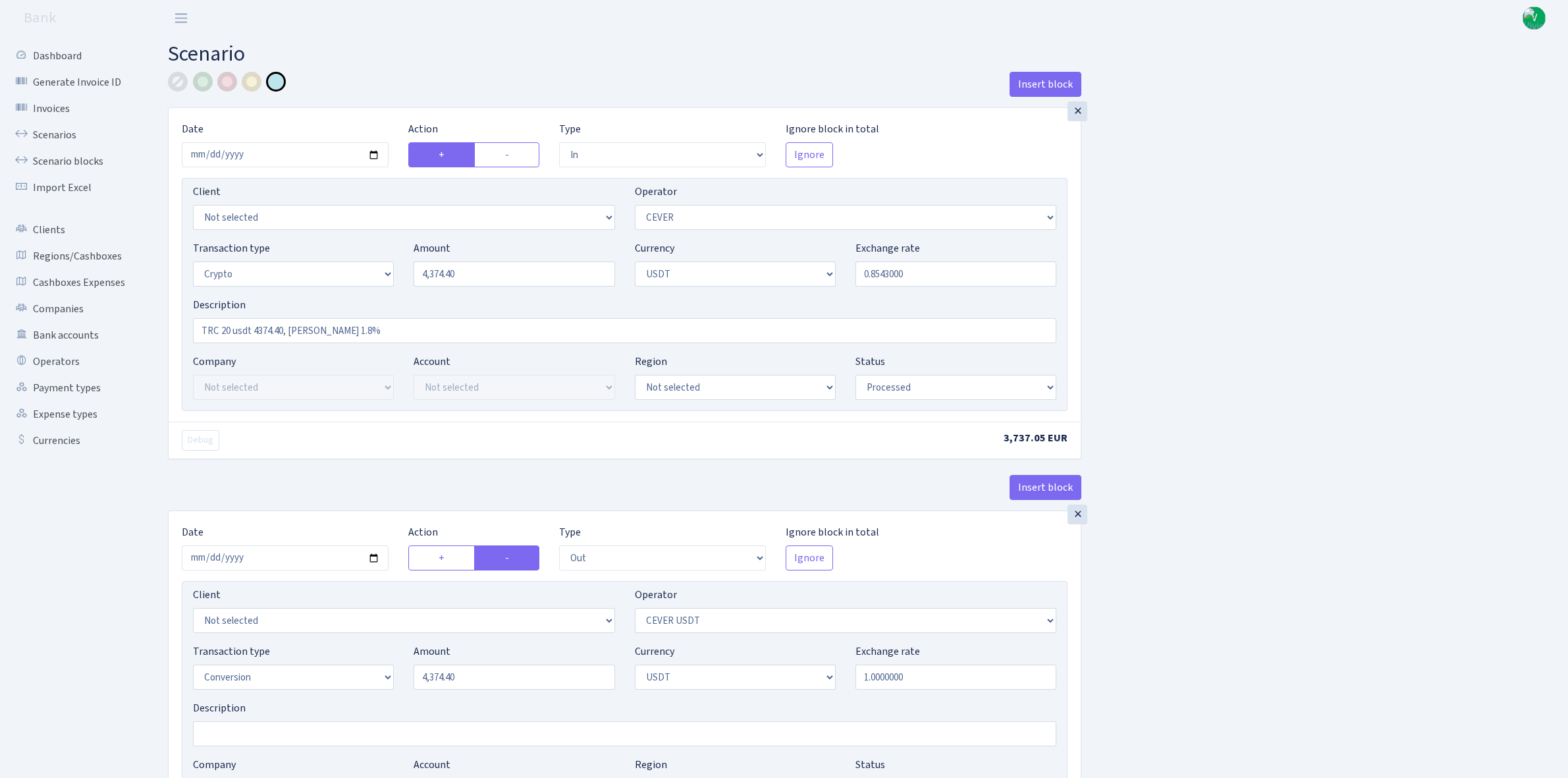
select select "out"
select select "215"
select select "15"
select select "6"
select select "processed"
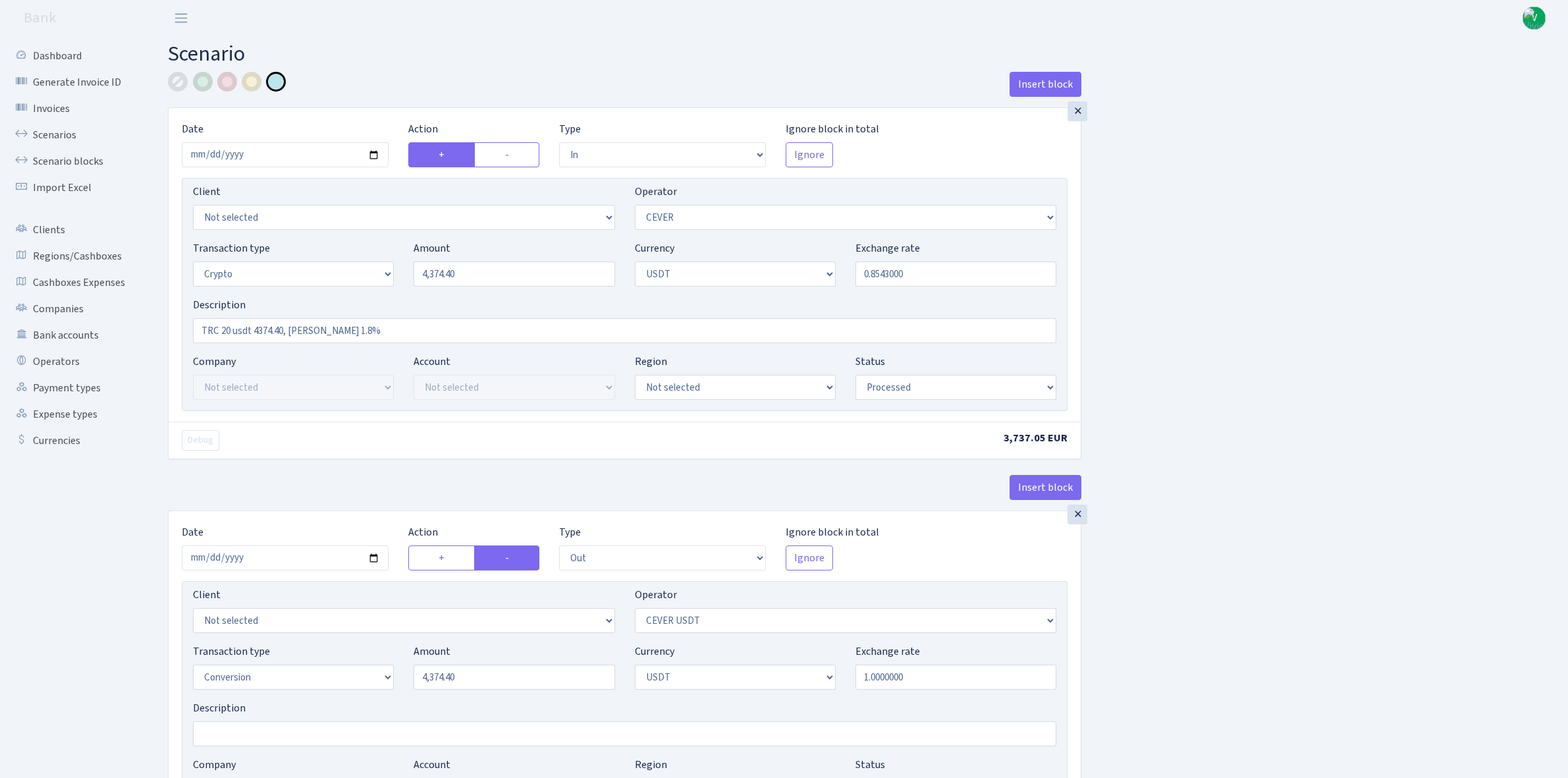
select select "commission"
select select "20"
select select "processed"
select select "in"
select select "215"
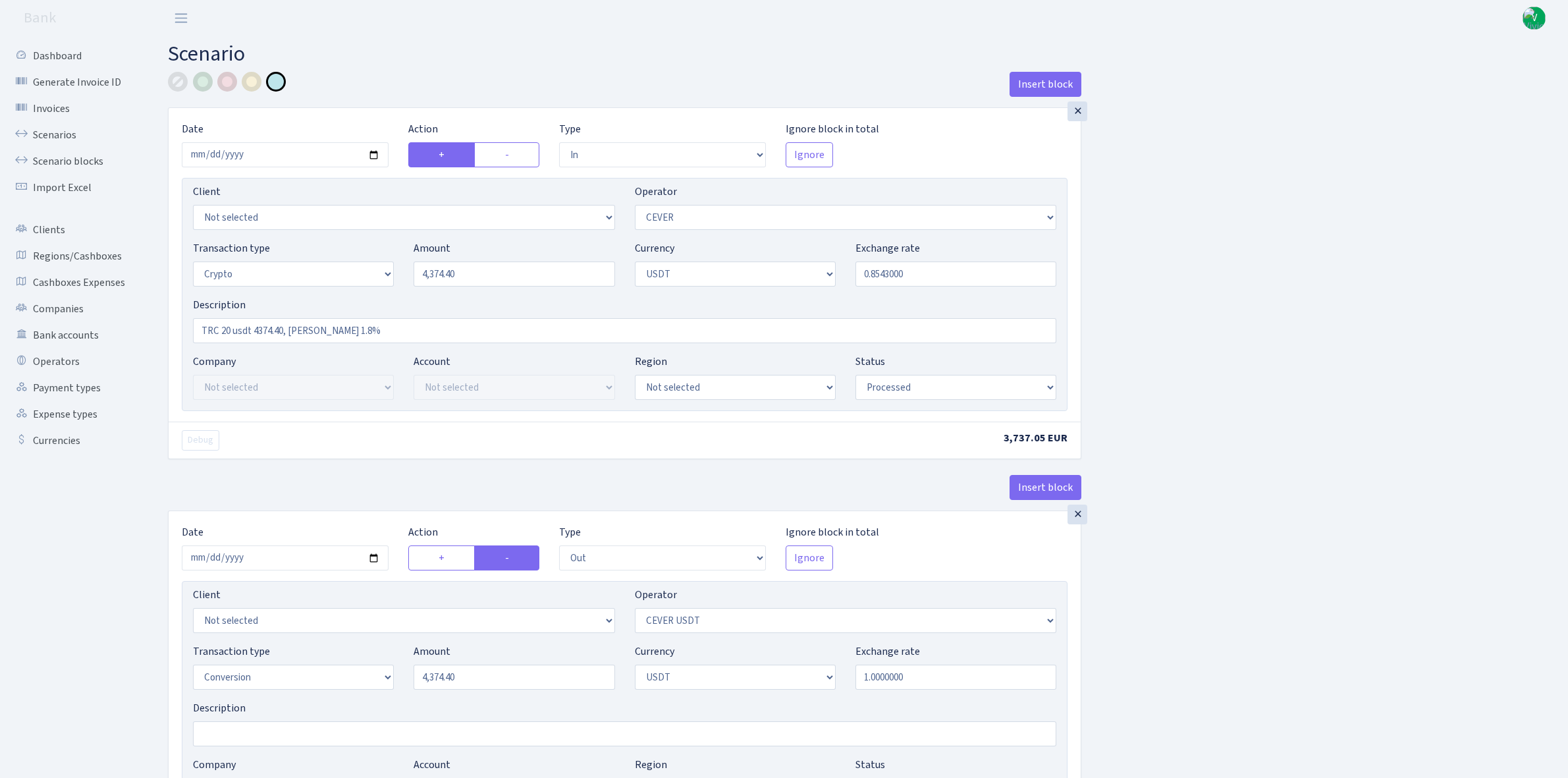
select select "2"
select select "6"
select select "20"
select select "61"
select select "processed"
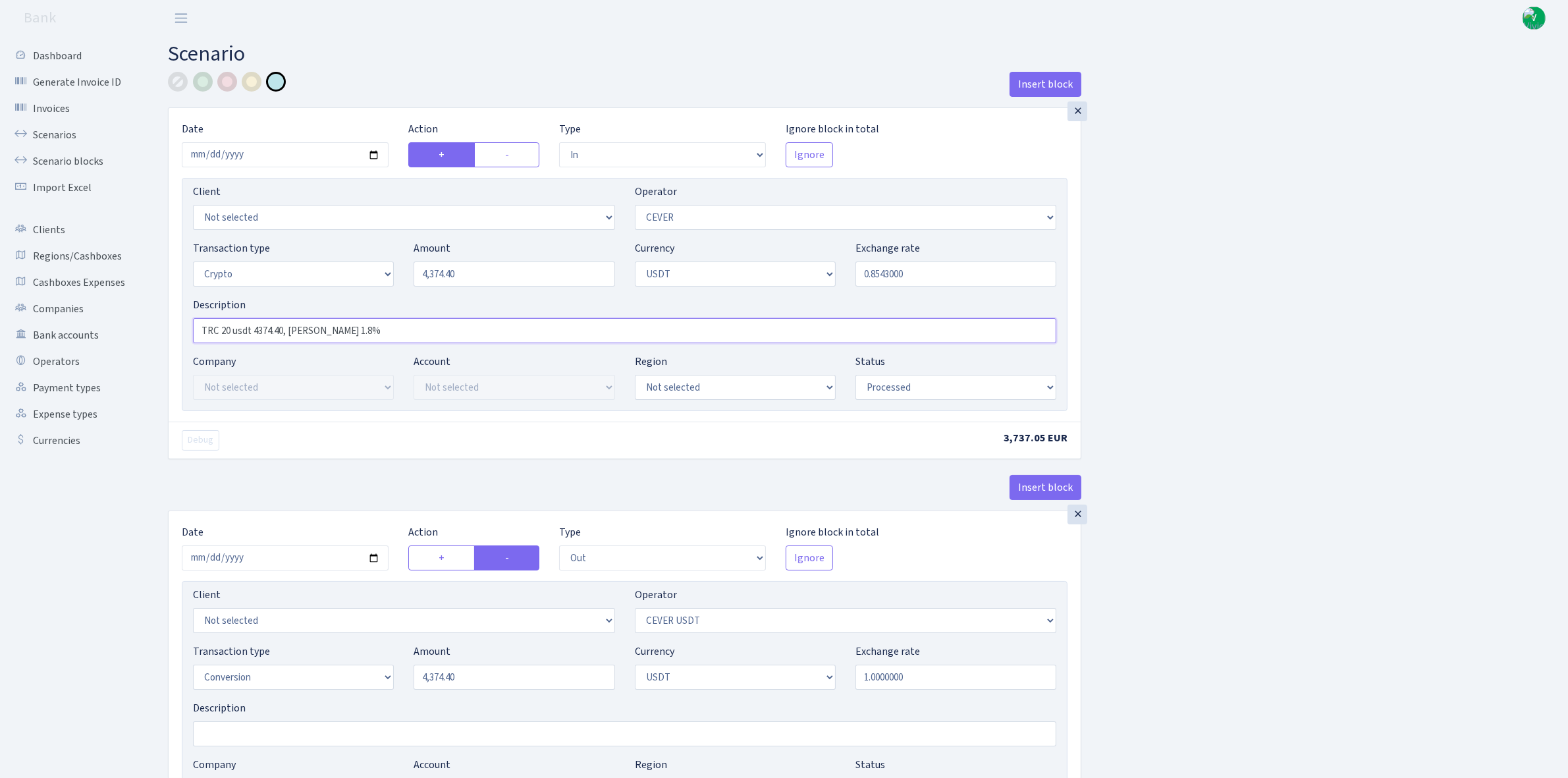
drag, startPoint x: 349, startPoint y: 330, endPoint x: 156, endPoint y: 323, distance: 193.1
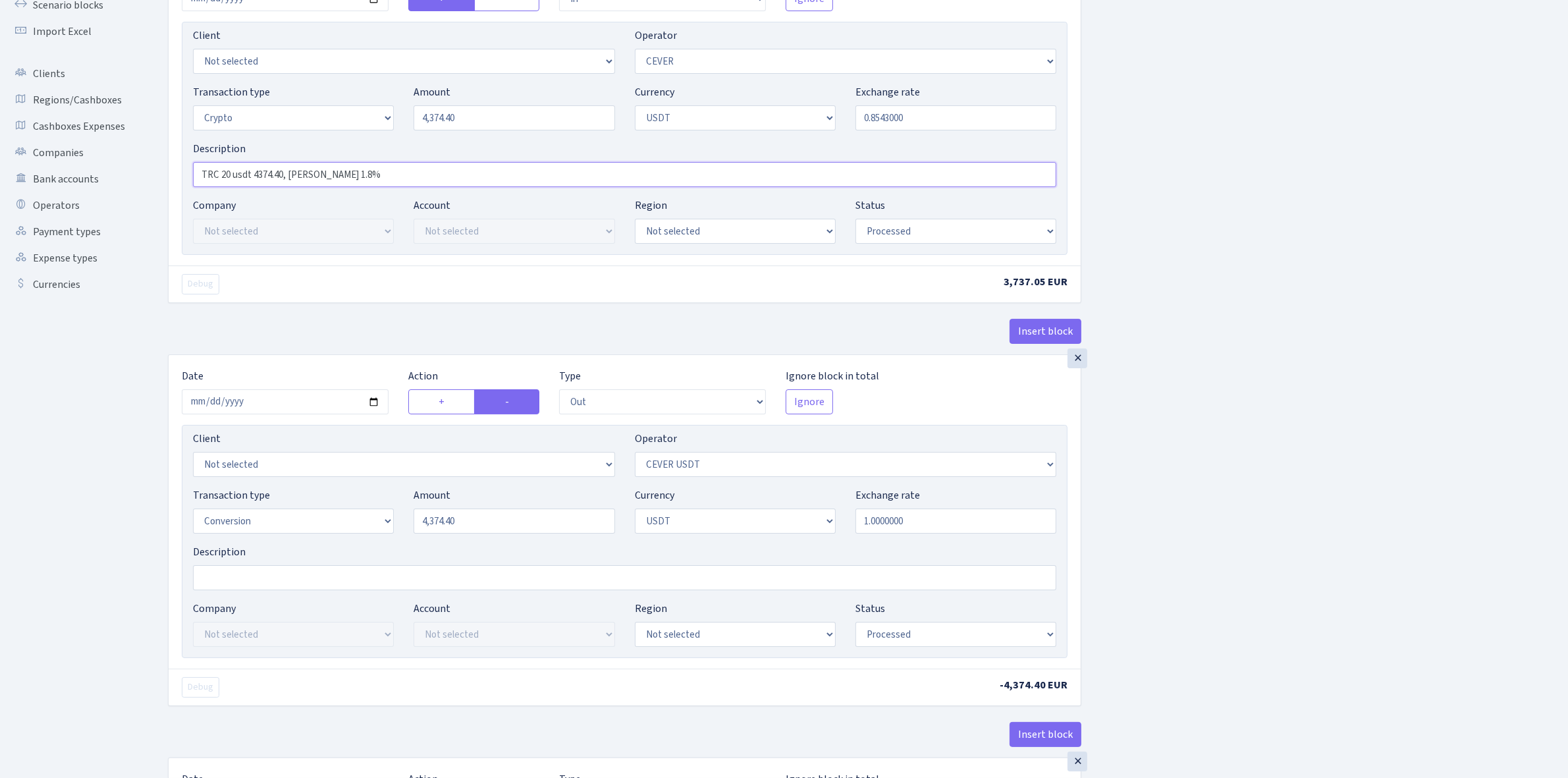
scroll to position [494, 0]
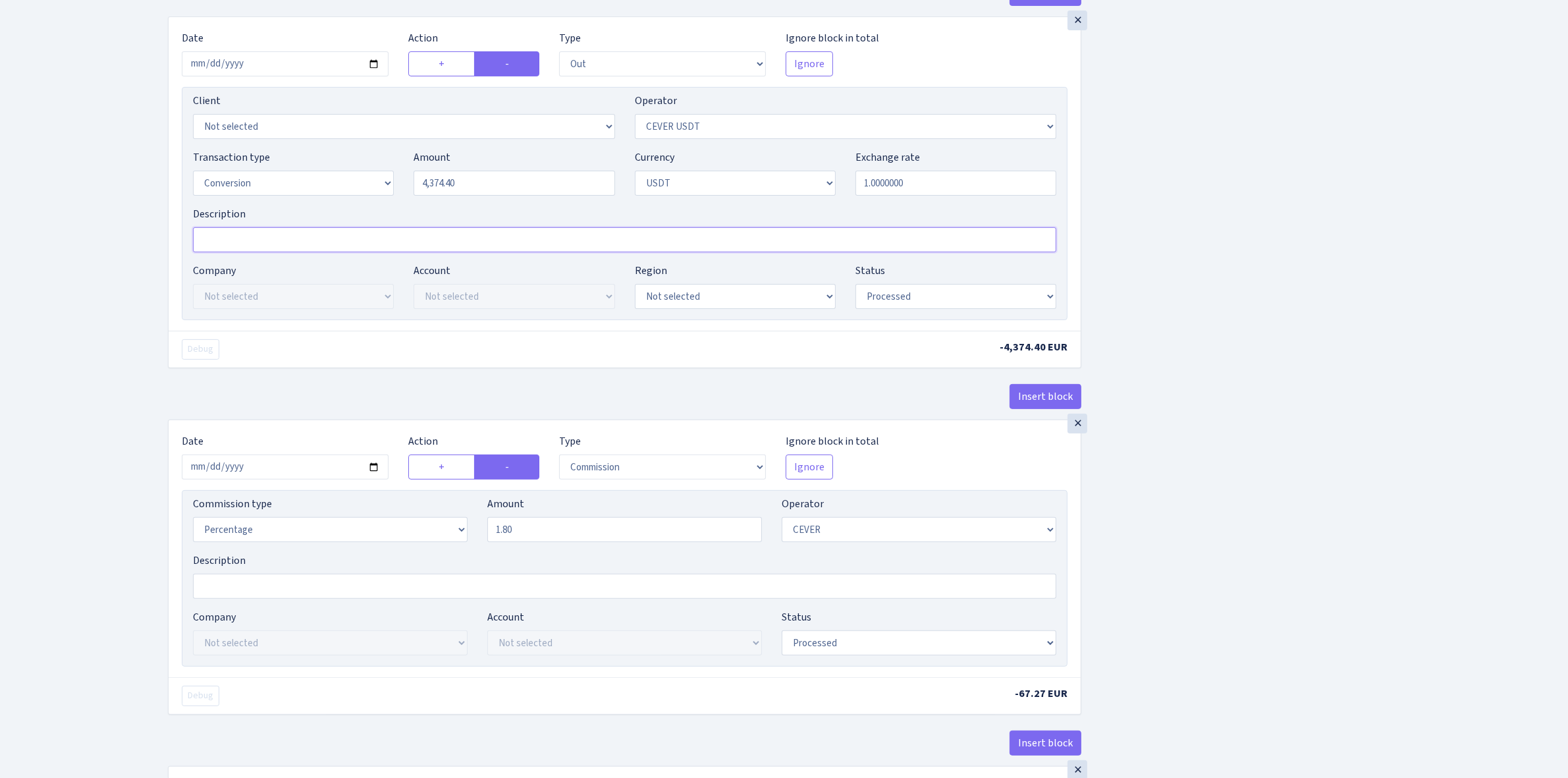
click at [232, 240] on input "Description" at bounding box center [624, 239] width 864 height 25
paste input "TRC 20 usdt 4374.40, [PERSON_NAME] 1.8%"
type input "TRC 20 usdt 4374.40, [PERSON_NAME] 1.8%"
click at [1523, 285] on div "Insert block × Date 2025-10-02 Action + - Type --- In Out Commission Field requ…" at bounding box center [858, 403] width 1400 height 1650
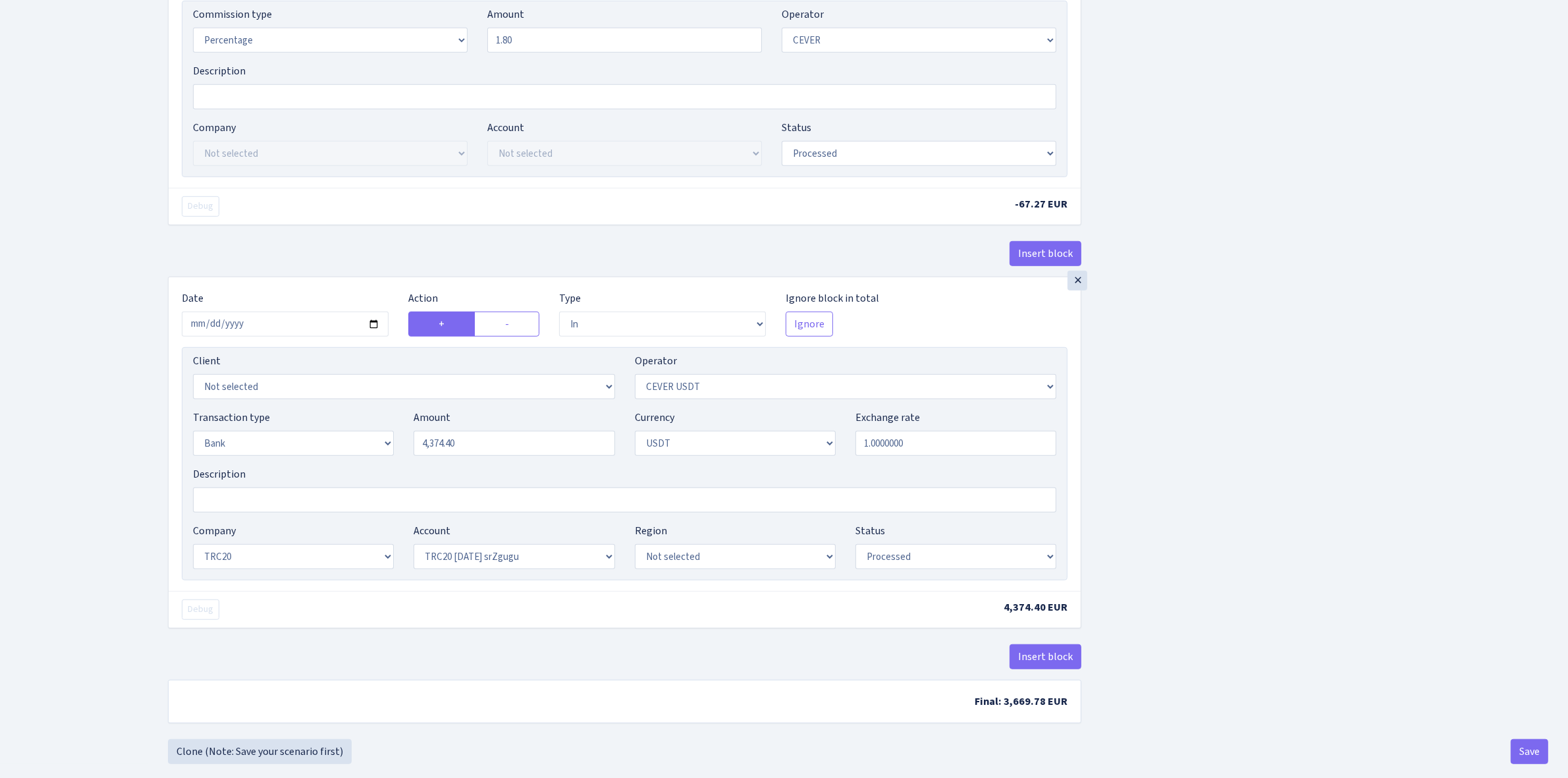
scroll to position [988, 0]
click at [1523, 742] on button "Save" at bounding box center [1529, 746] width 38 height 25
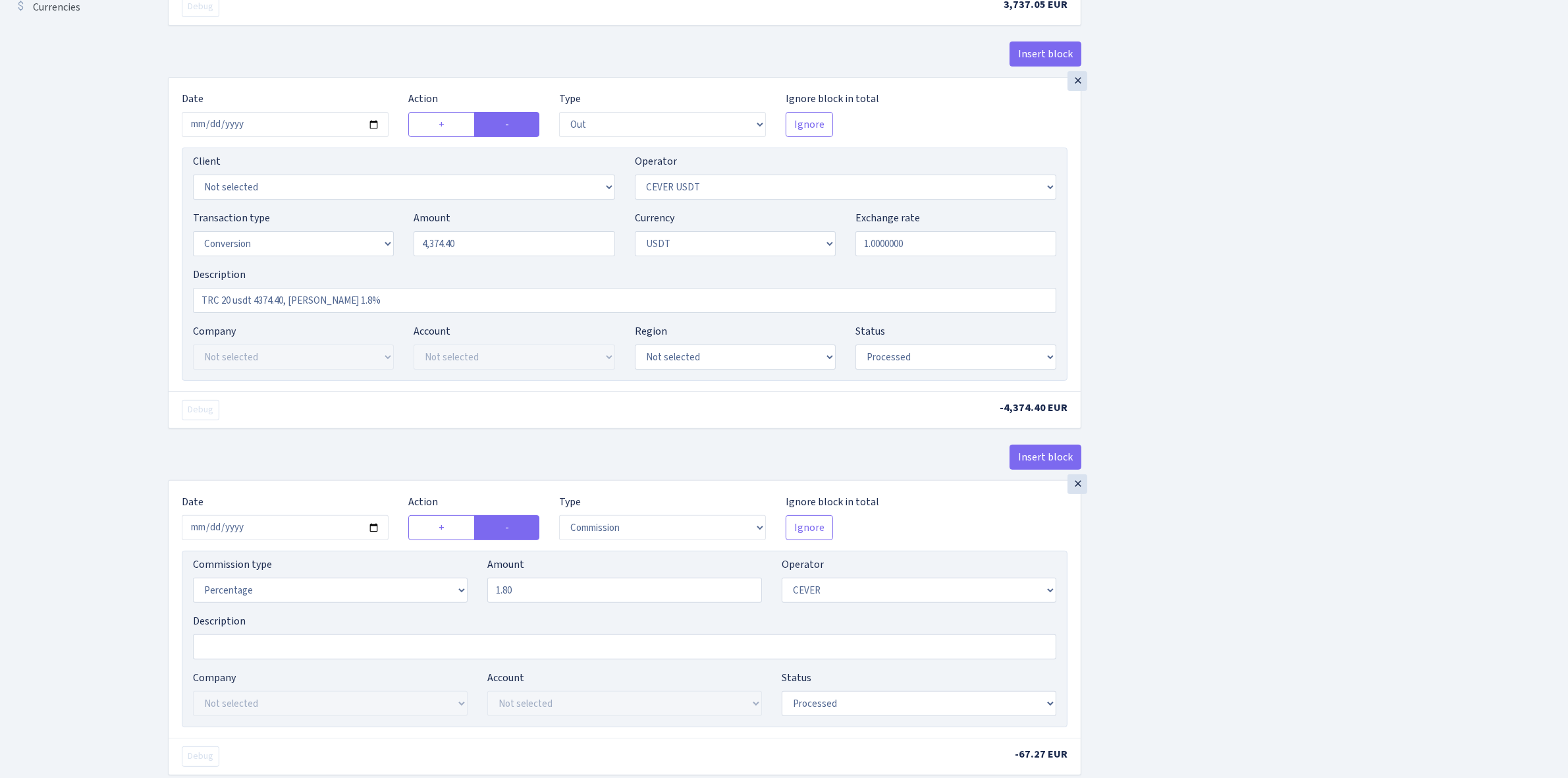
scroll to position [104, 0]
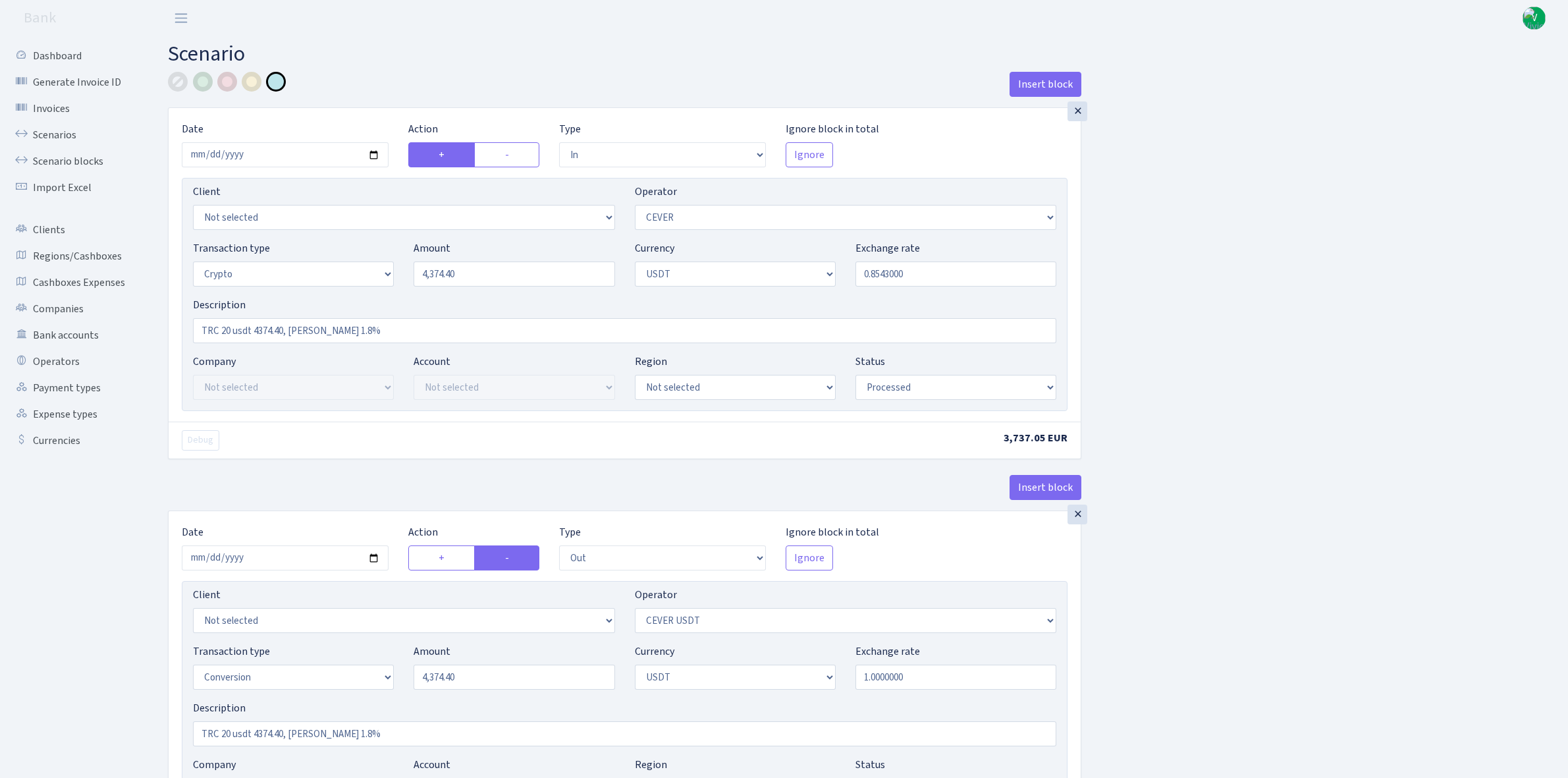
select select "in"
select select "20"
select select "3"
select select "6"
select select "processed"
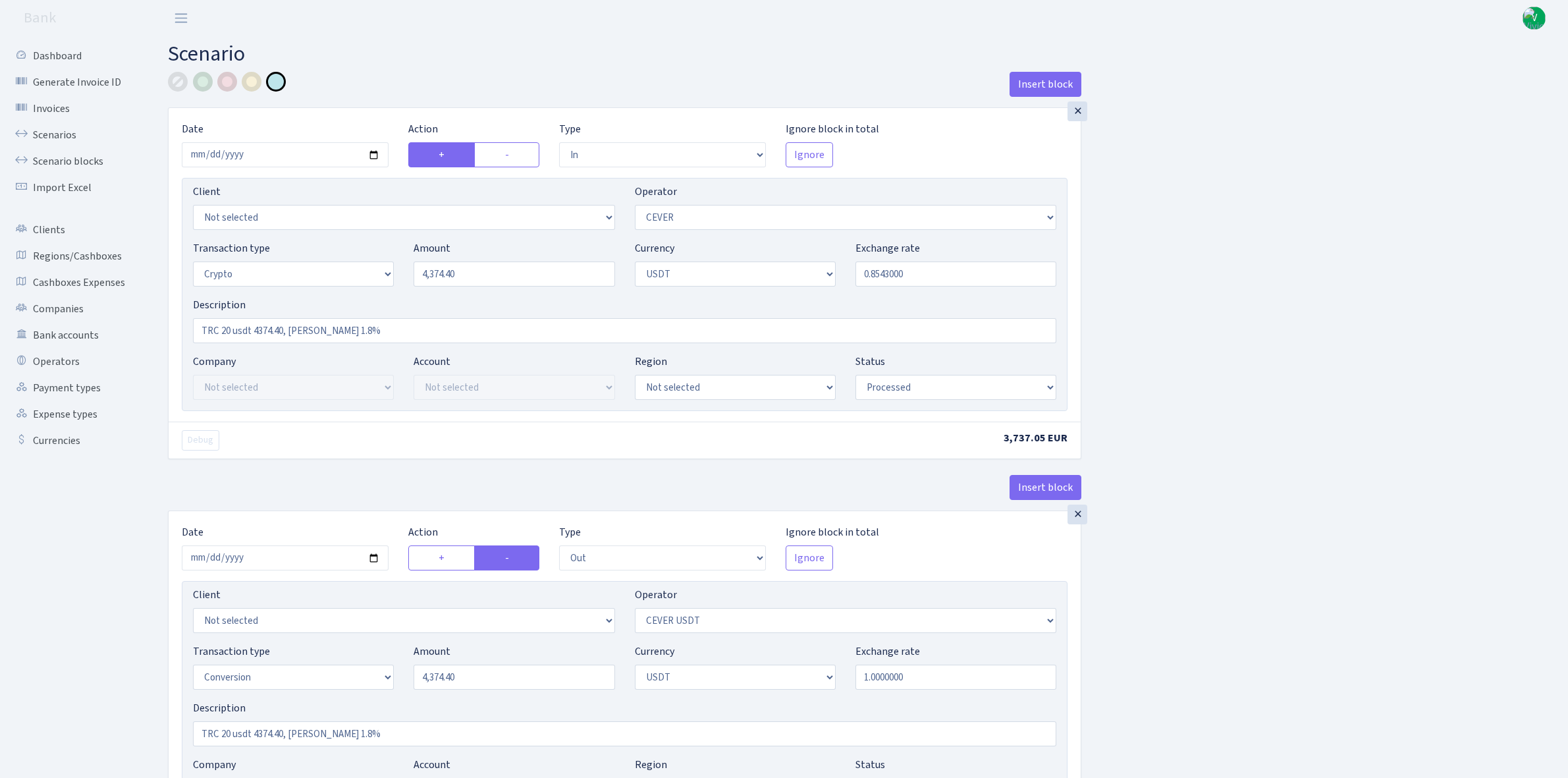
select select "out"
select select "215"
select select "15"
select select "6"
select select "processed"
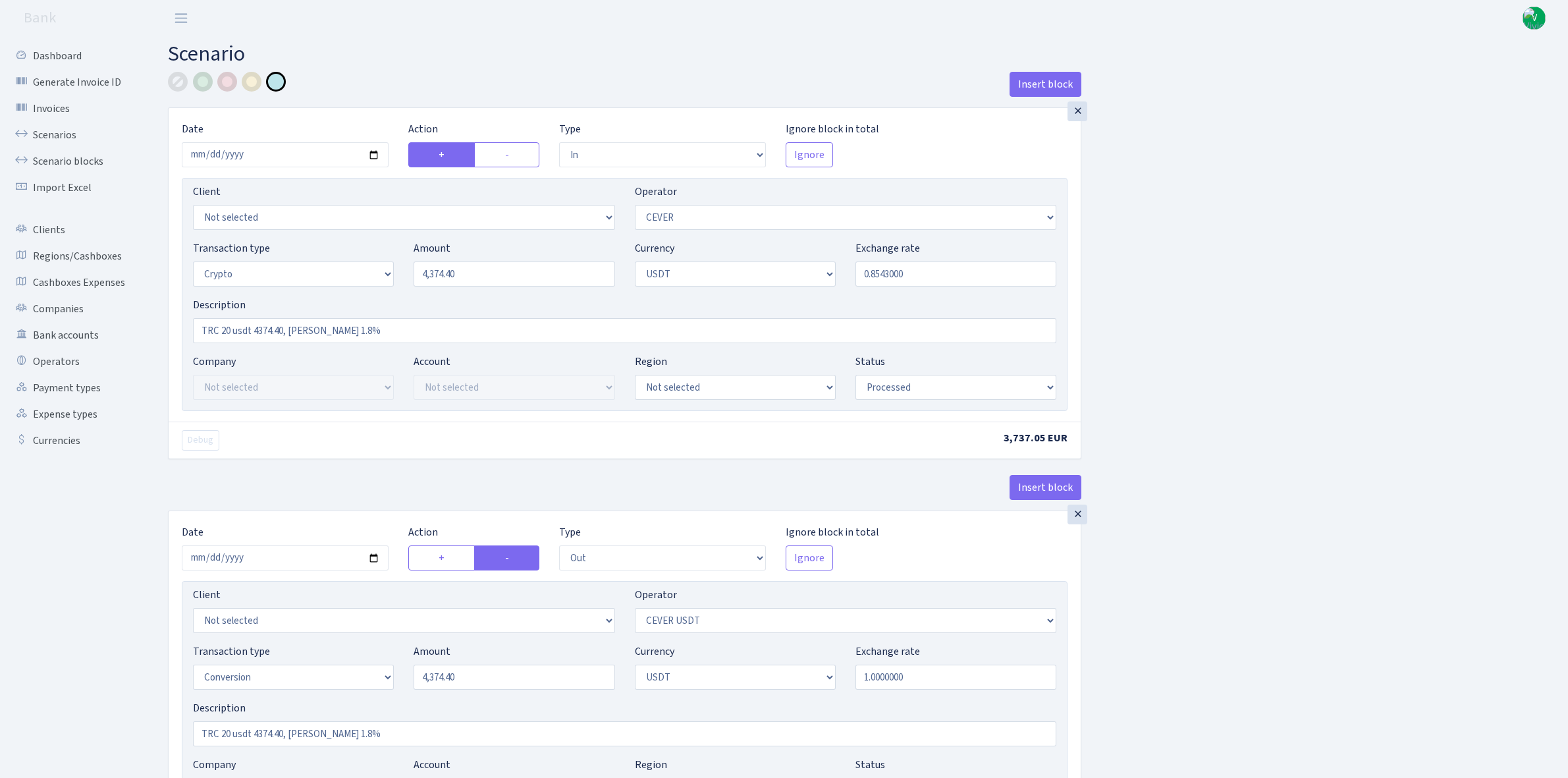
select select "commission"
select select "20"
select select "processed"
select select "in"
select select "215"
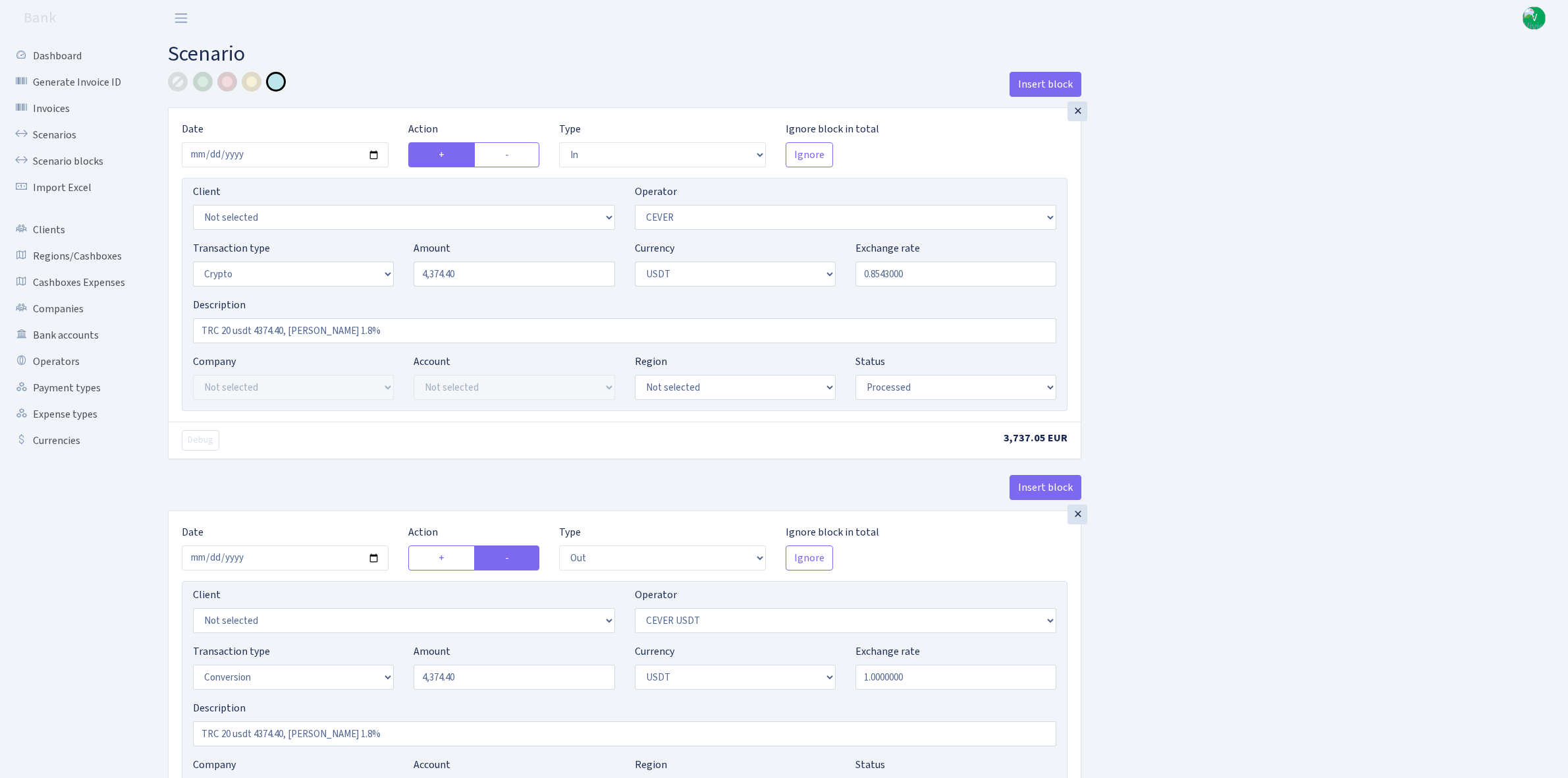
select select "2"
select select "6"
select select "20"
select select "61"
select select "processed"
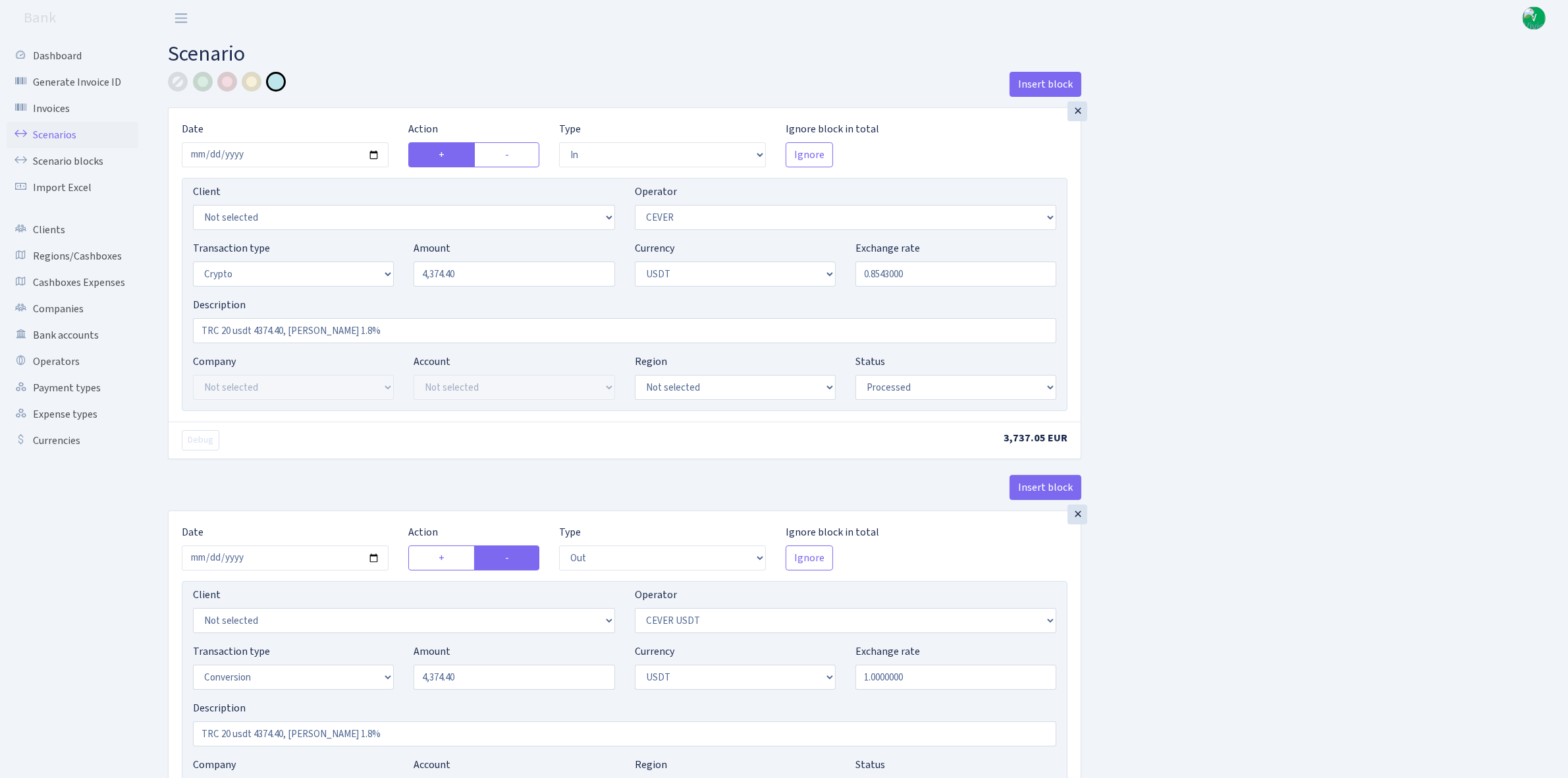
click at [61, 132] on link "Scenarios" at bounding box center [73, 135] width 132 height 27
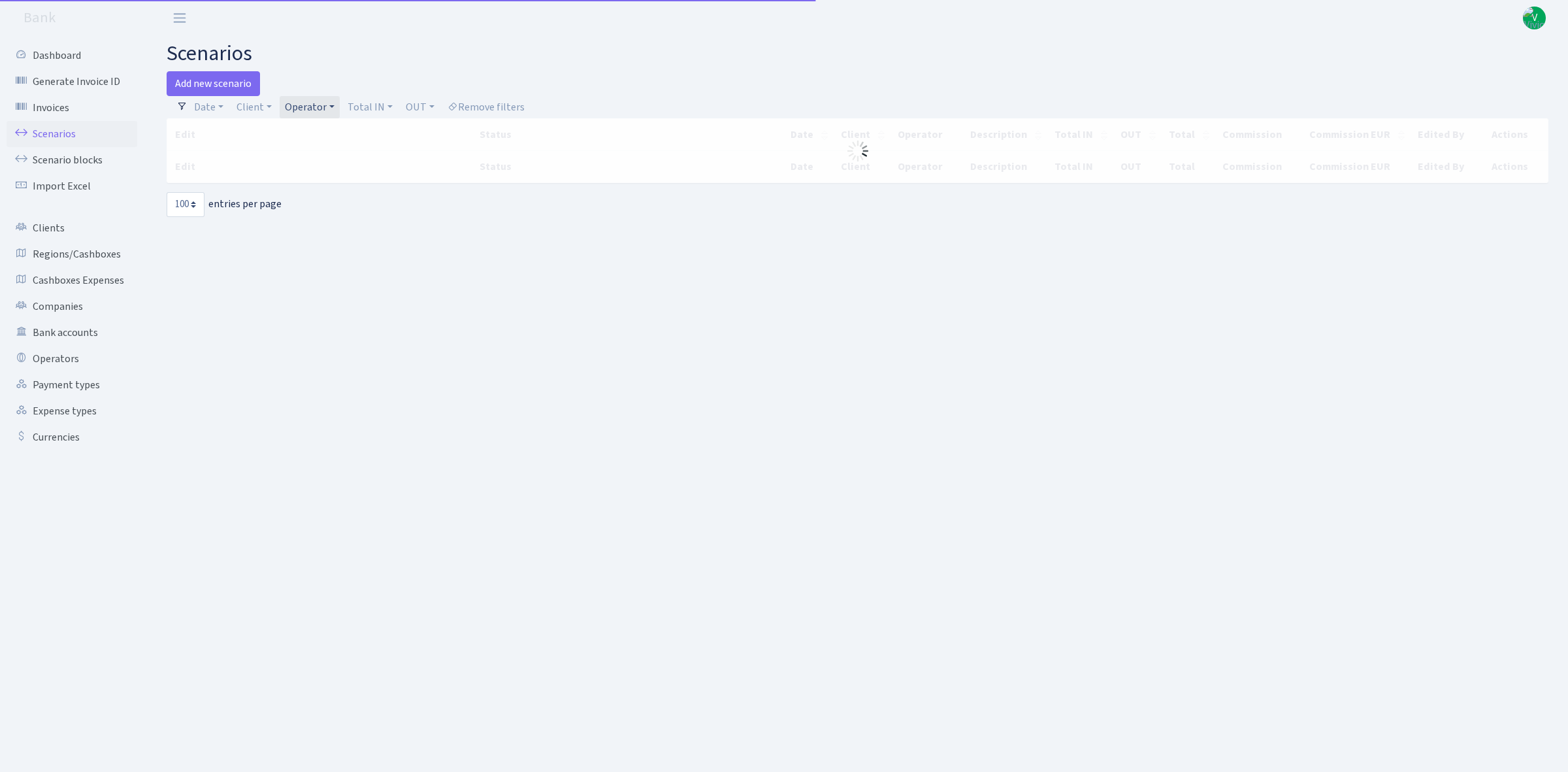
select select "100"
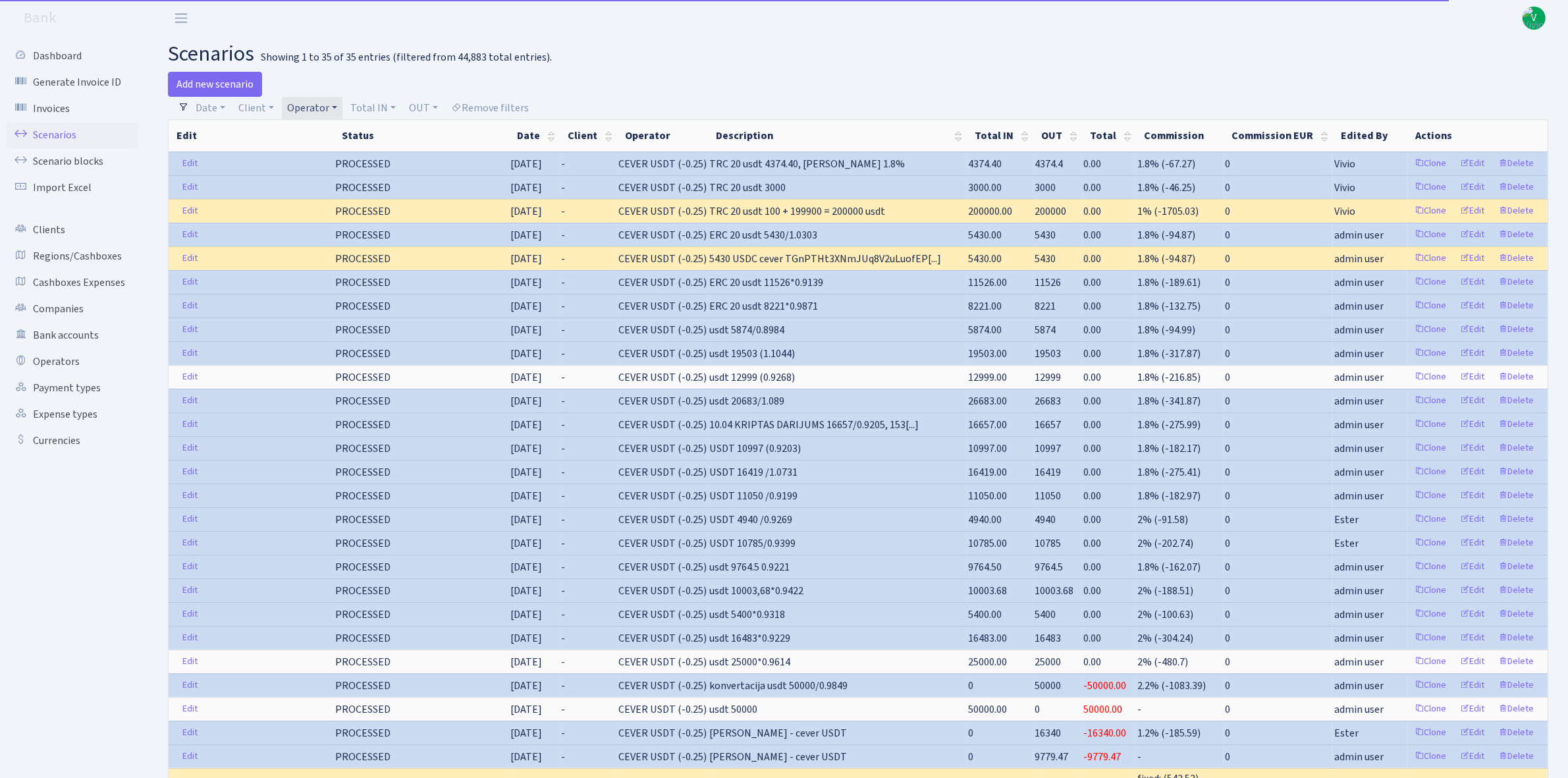
click at [313, 104] on link "Operator" at bounding box center [312, 108] width 61 height 22
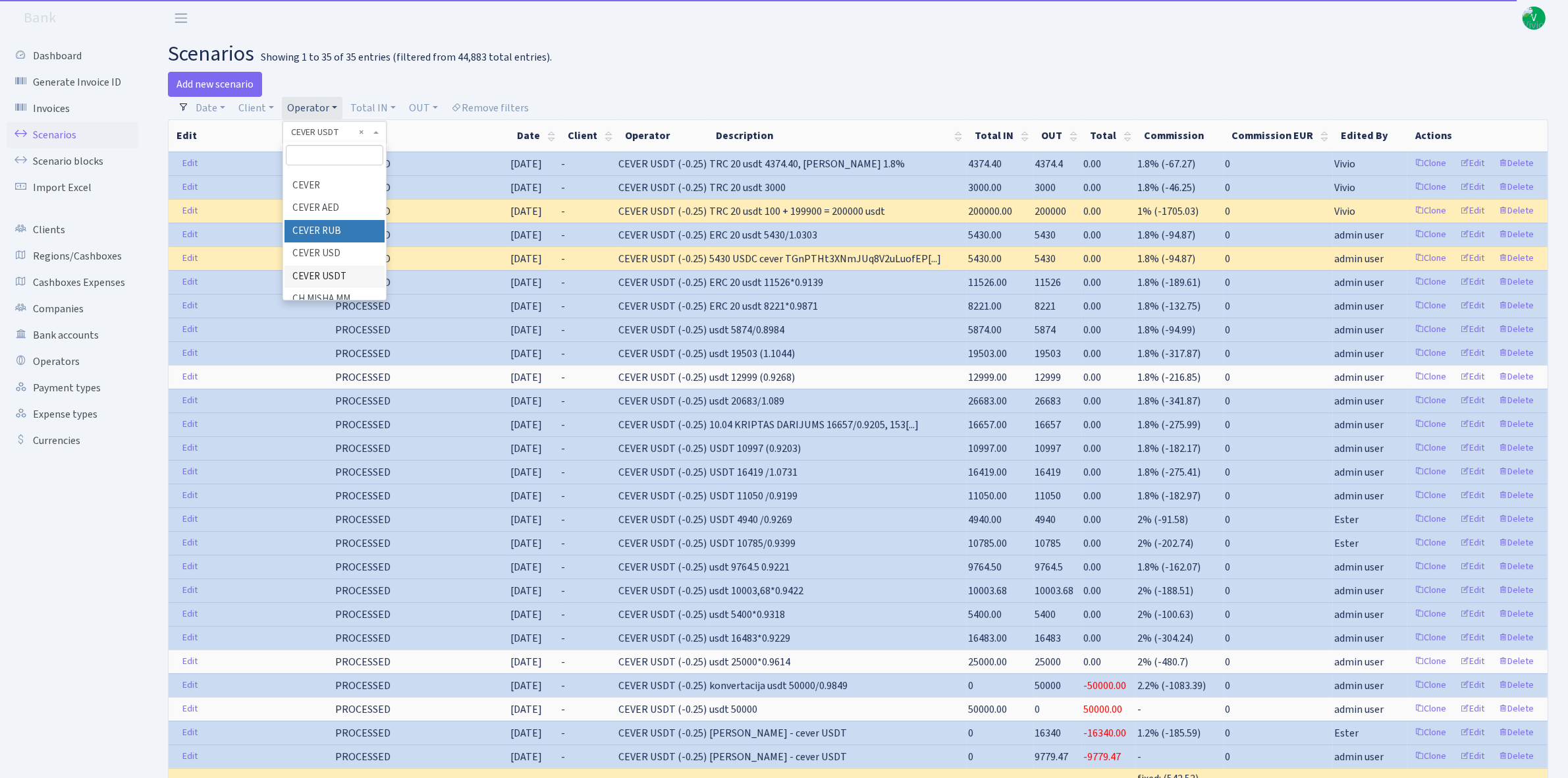
scroll to position [1222, 0]
click at [358, 224] on li "CEVER" at bounding box center [335, 219] width 100 height 23
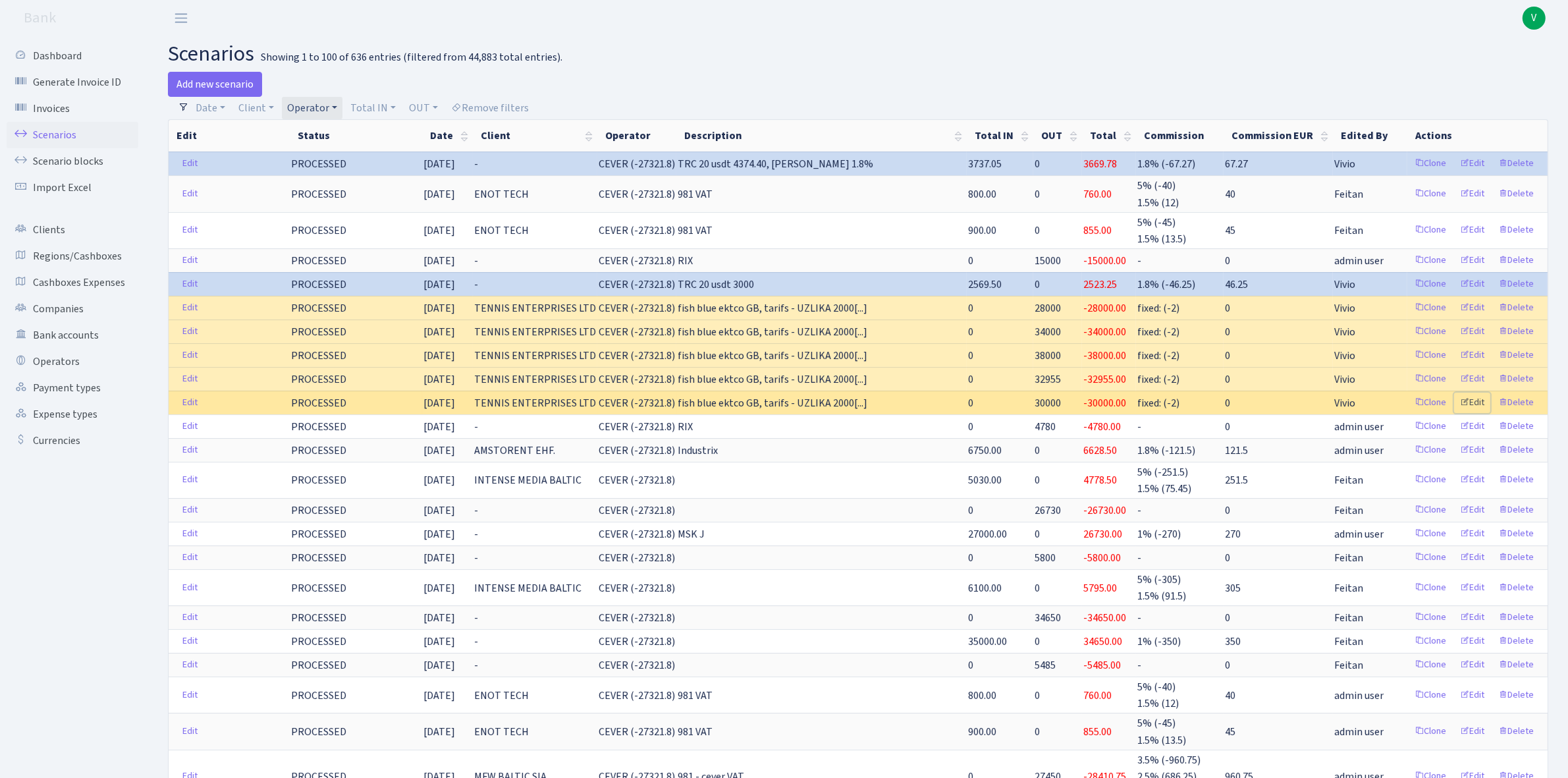
click at [1474, 402] on link "Edit" at bounding box center [1472, 403] width 36 height 21
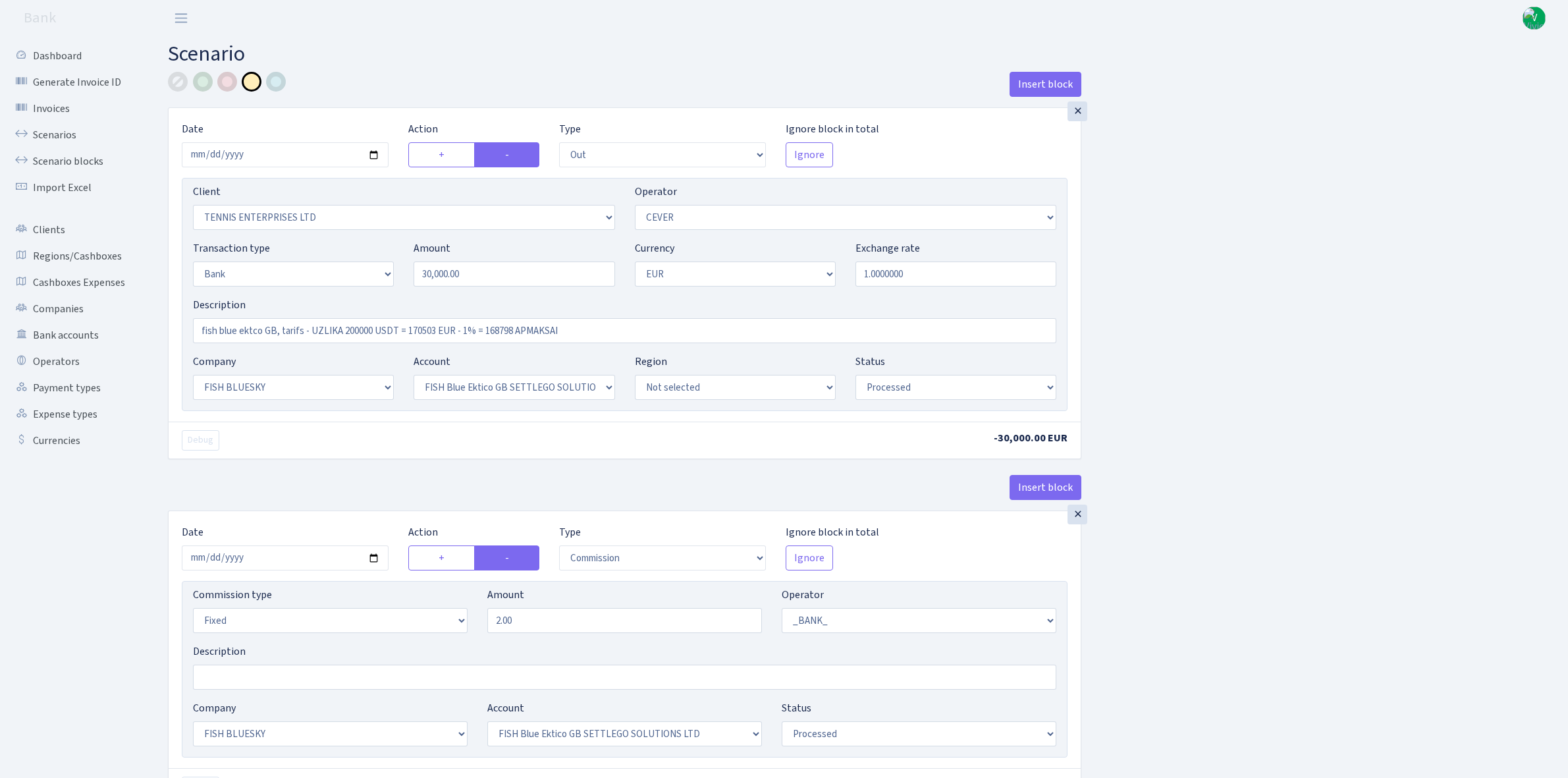
select select "out"
select select "3380"
select select "20"
select select "2"
select select "1"
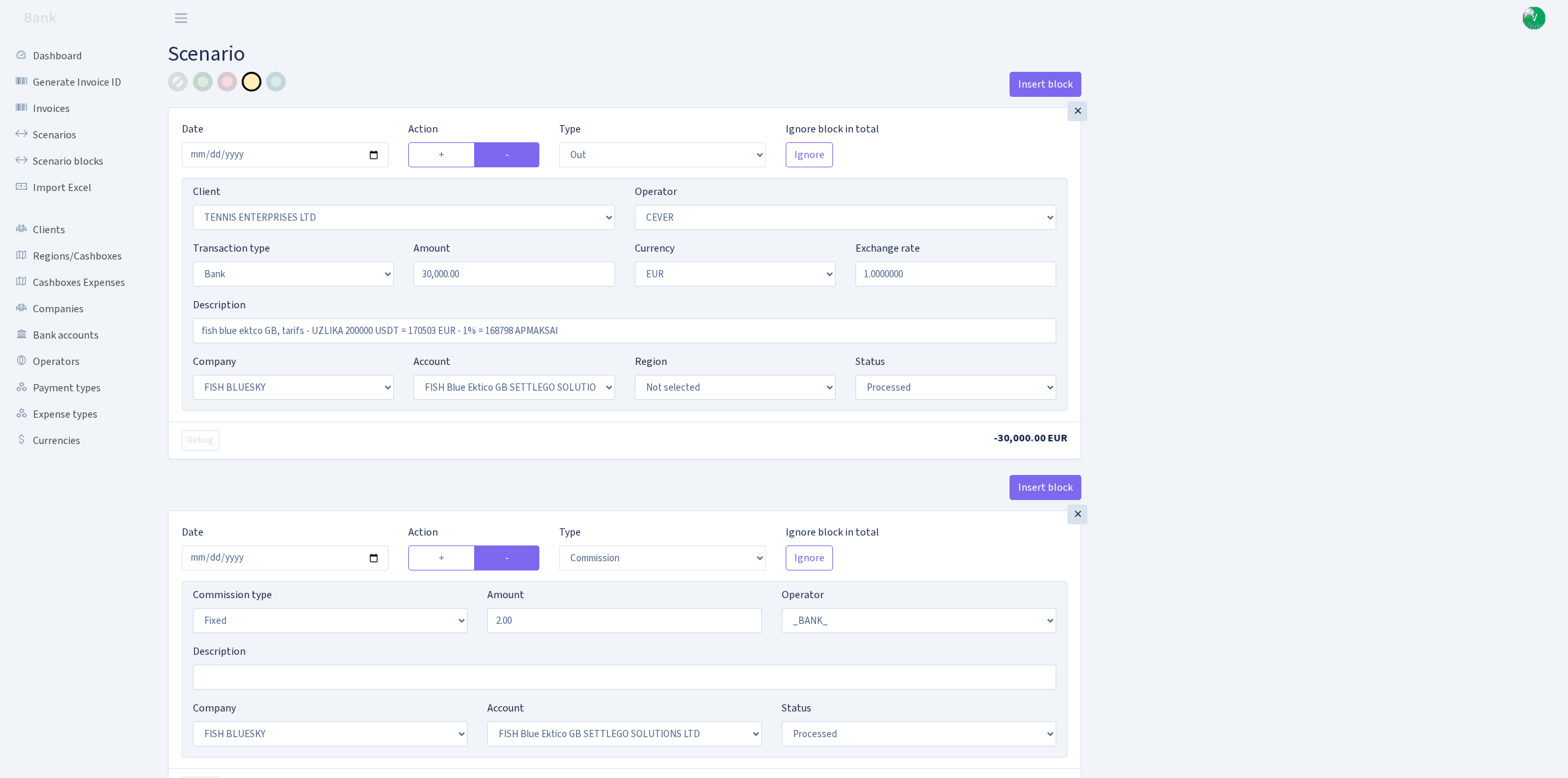
select select "23"
select select "67"
select select "processed"
select select "commission"
select select "fixed"
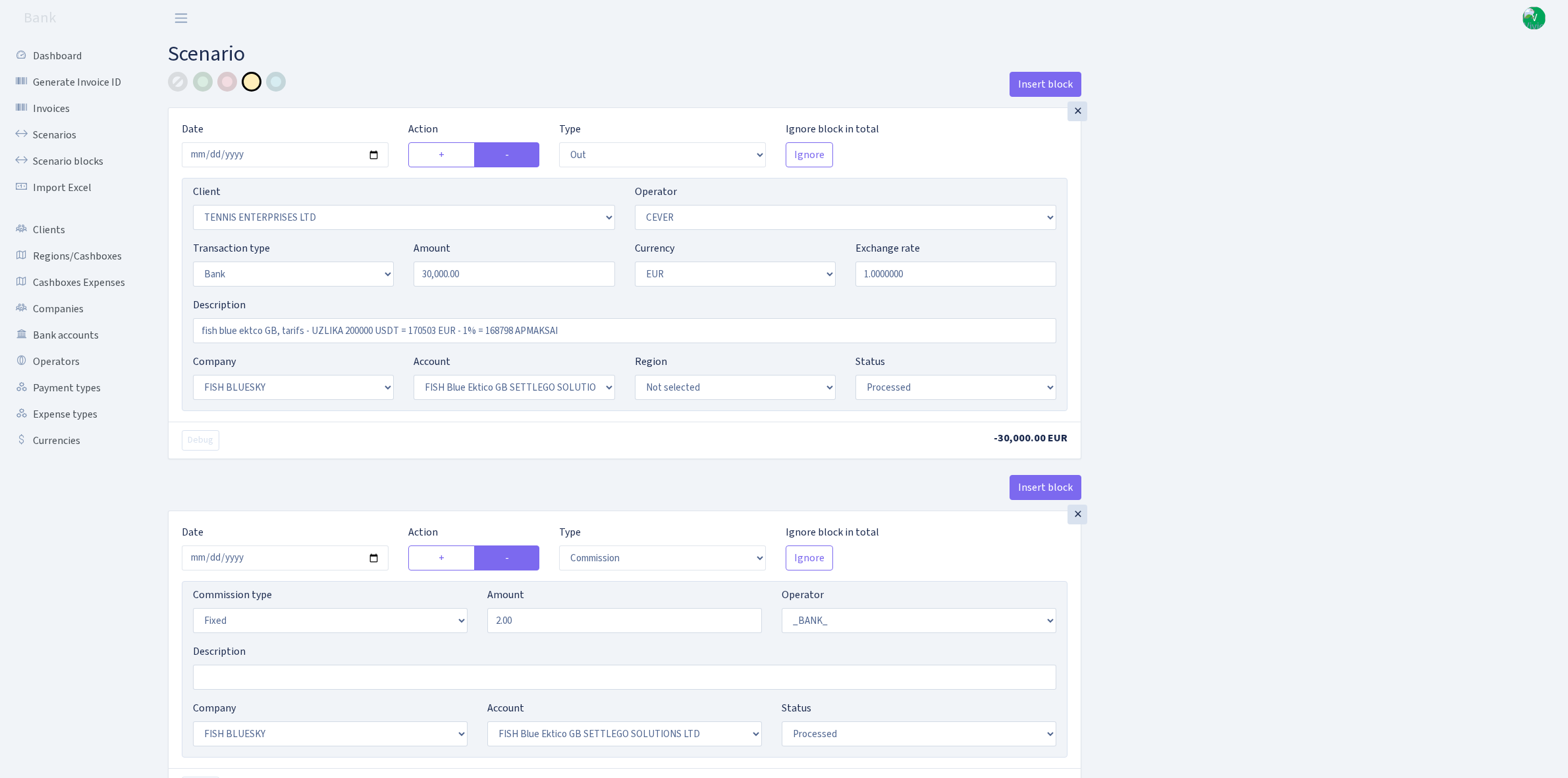
select select "1"
select select "23"
select select "67"
select select "processed"
click at [51, 137] on link "Scenarios" at bounding box center [73, 135] width 132 height 27
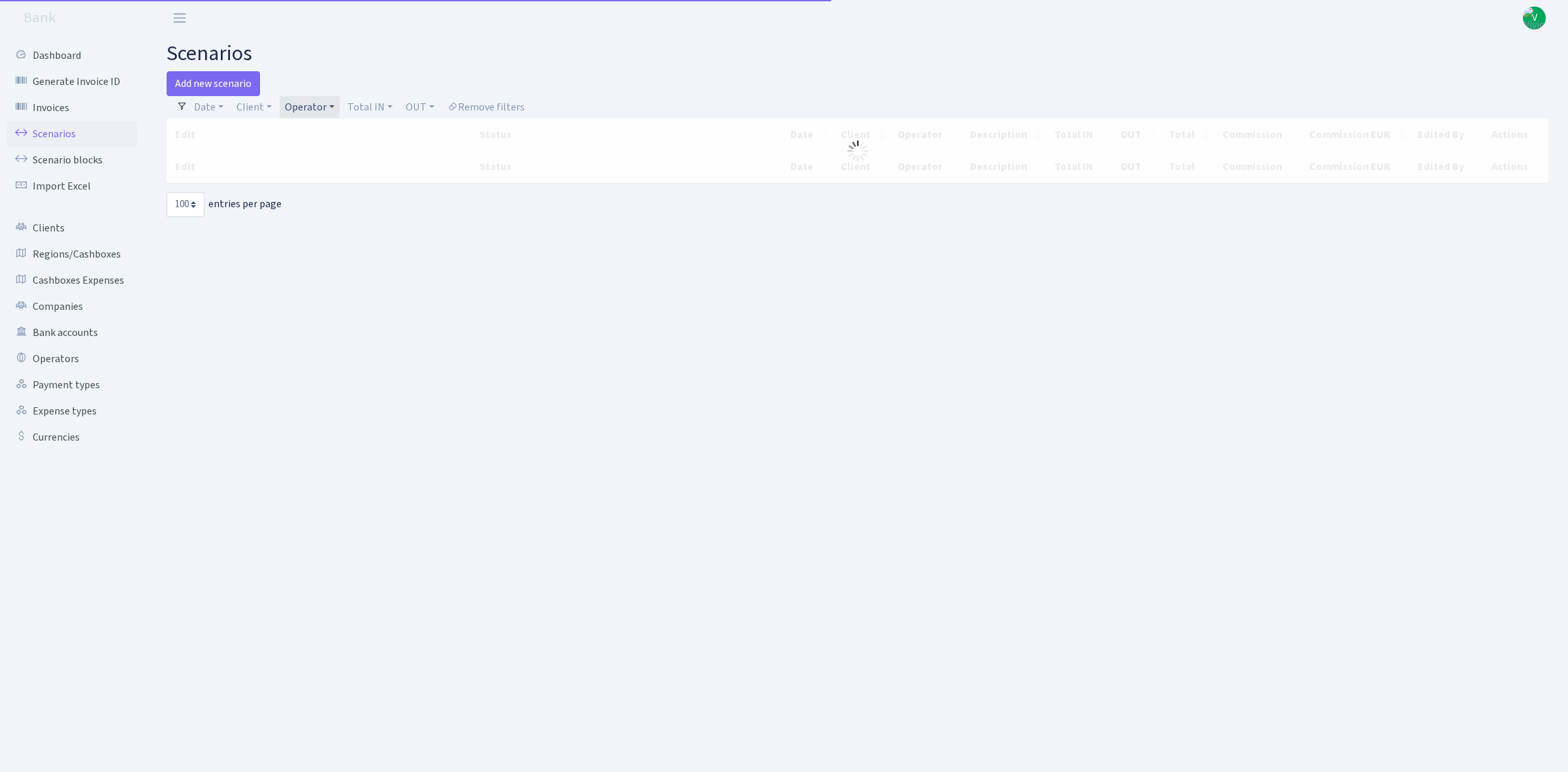
select select "100"
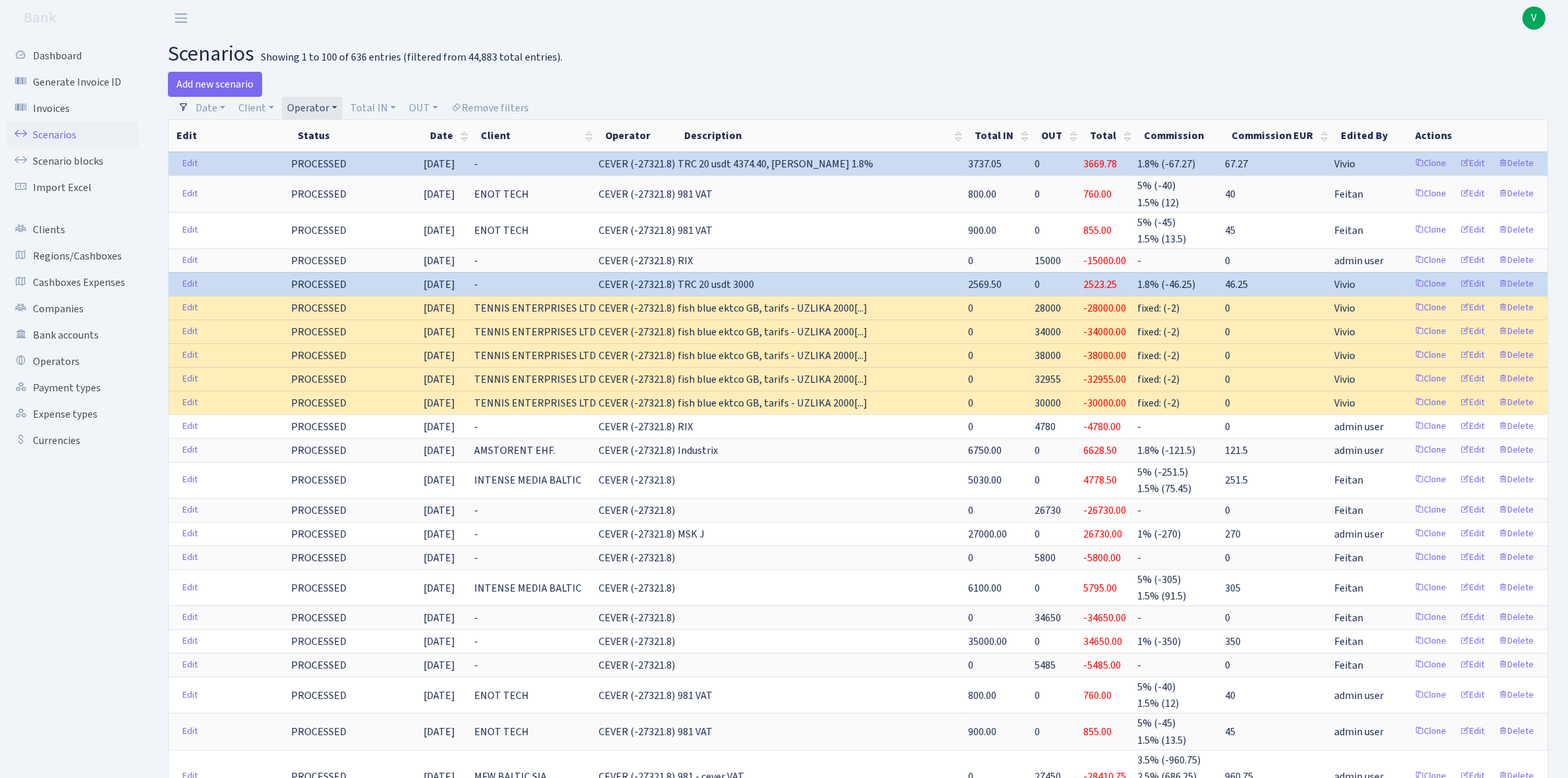
click at [298, 97] on link "Operator" at bounding box center [312, 108] width 61 height 22
